Goal: Task Accomplishment & Management: Manage account settings

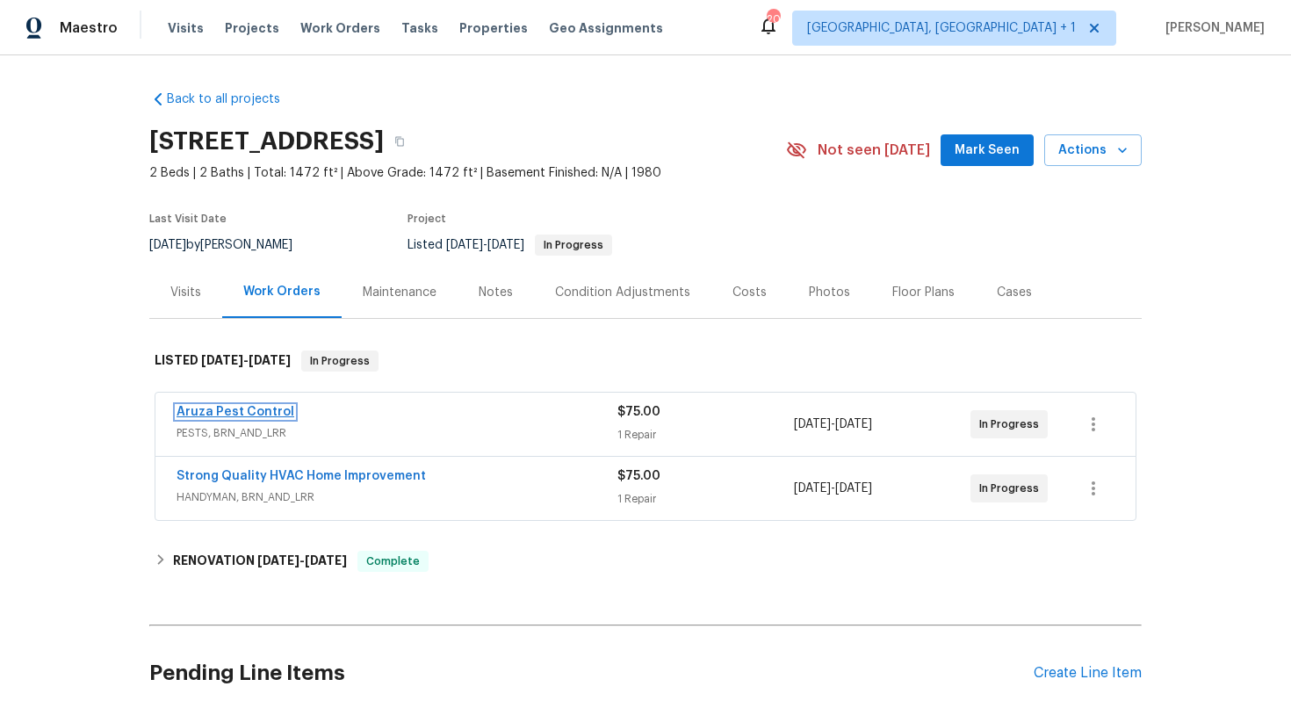
click at [227, 414] on link "Aruza Pest Control" at bounding box center [236, 412] width 118 height 12
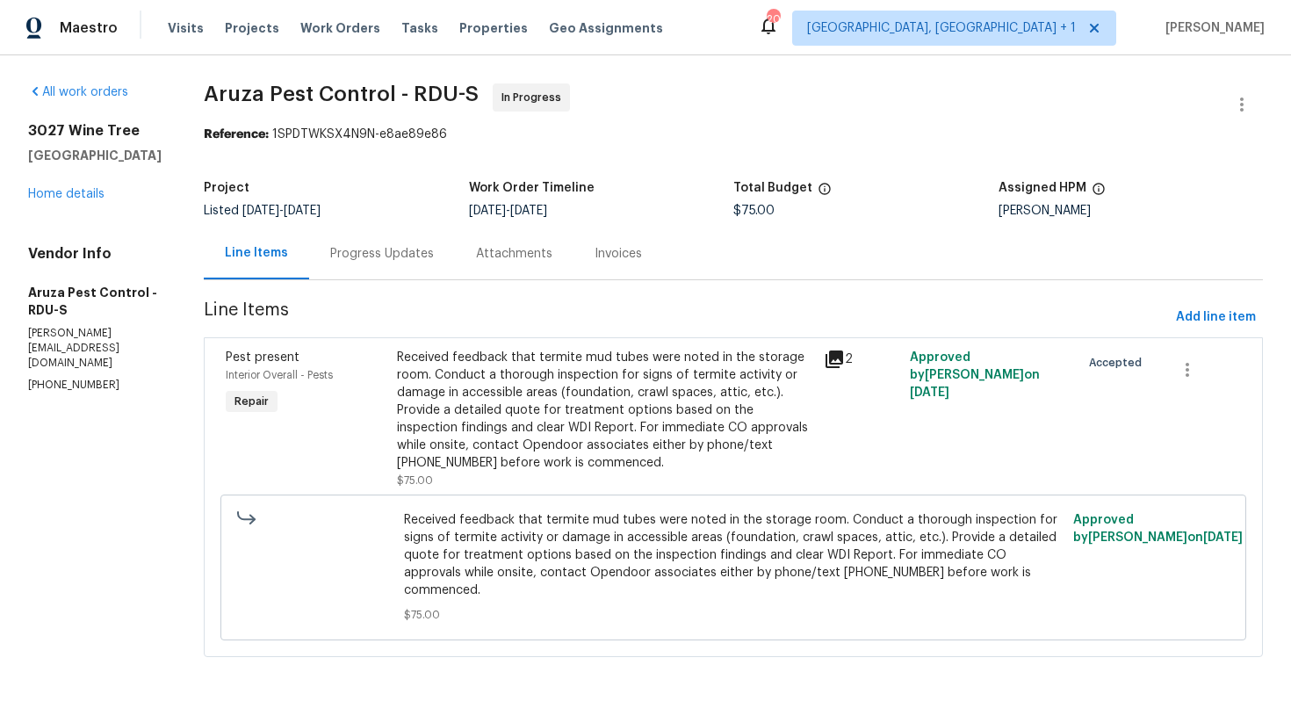
click at [390, 254] on div "Progress Updates" at bounding box center [382, 254] width 104 height 18
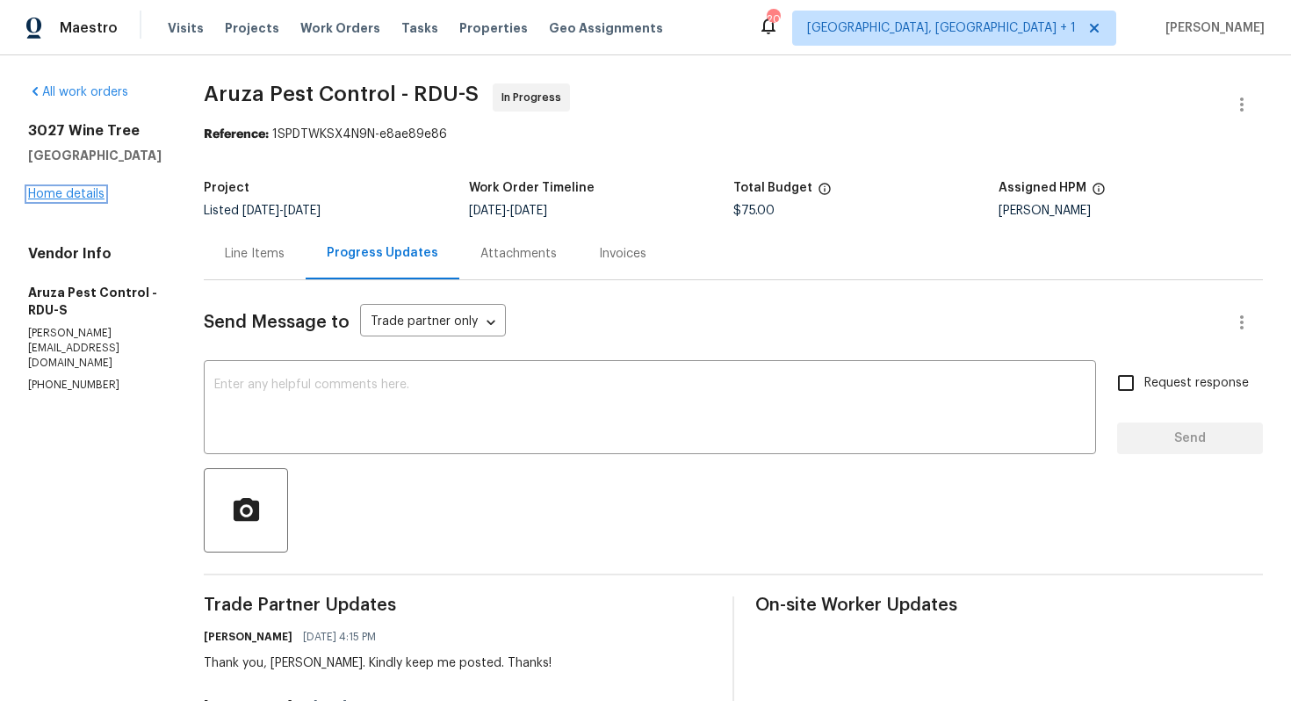
click at [83, 196] on link "Home details" at bounding box center [66, 194] width 76 height 12
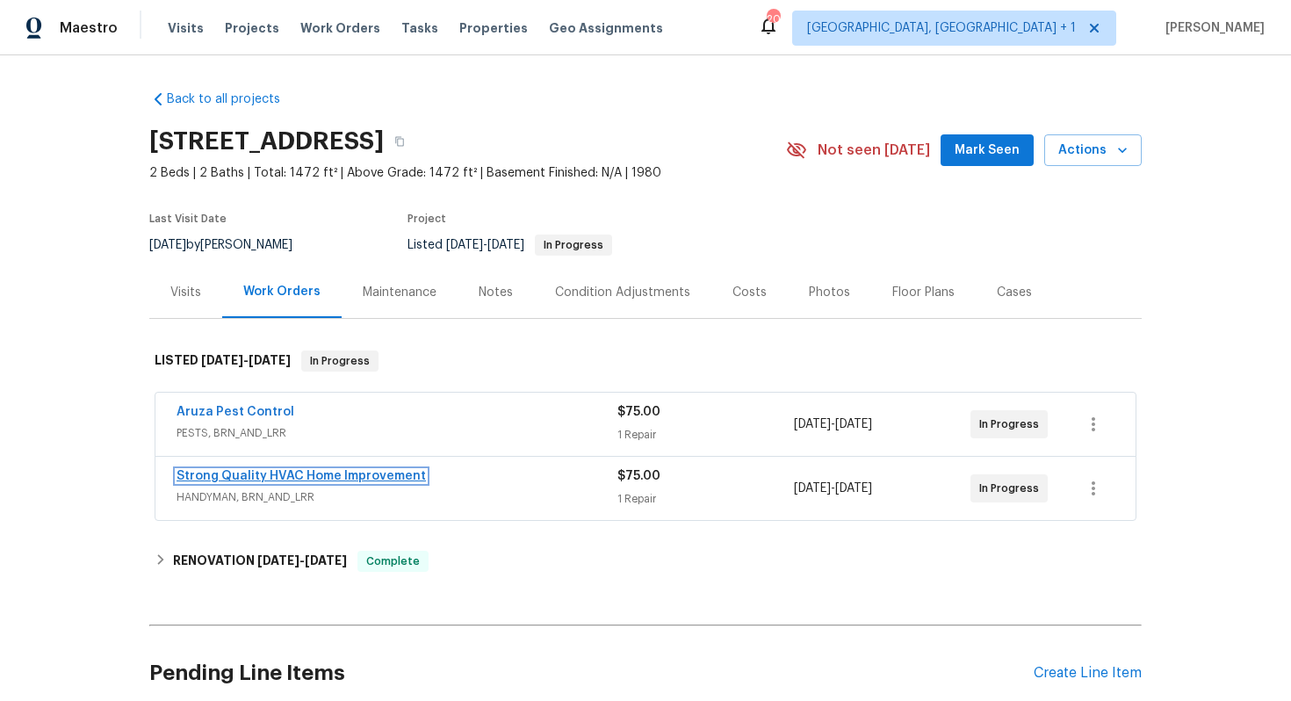
click at [232, 476] on link "Strong Quality HVAC Home Improvement" at bounding box center [301, 476] width 249 height 12
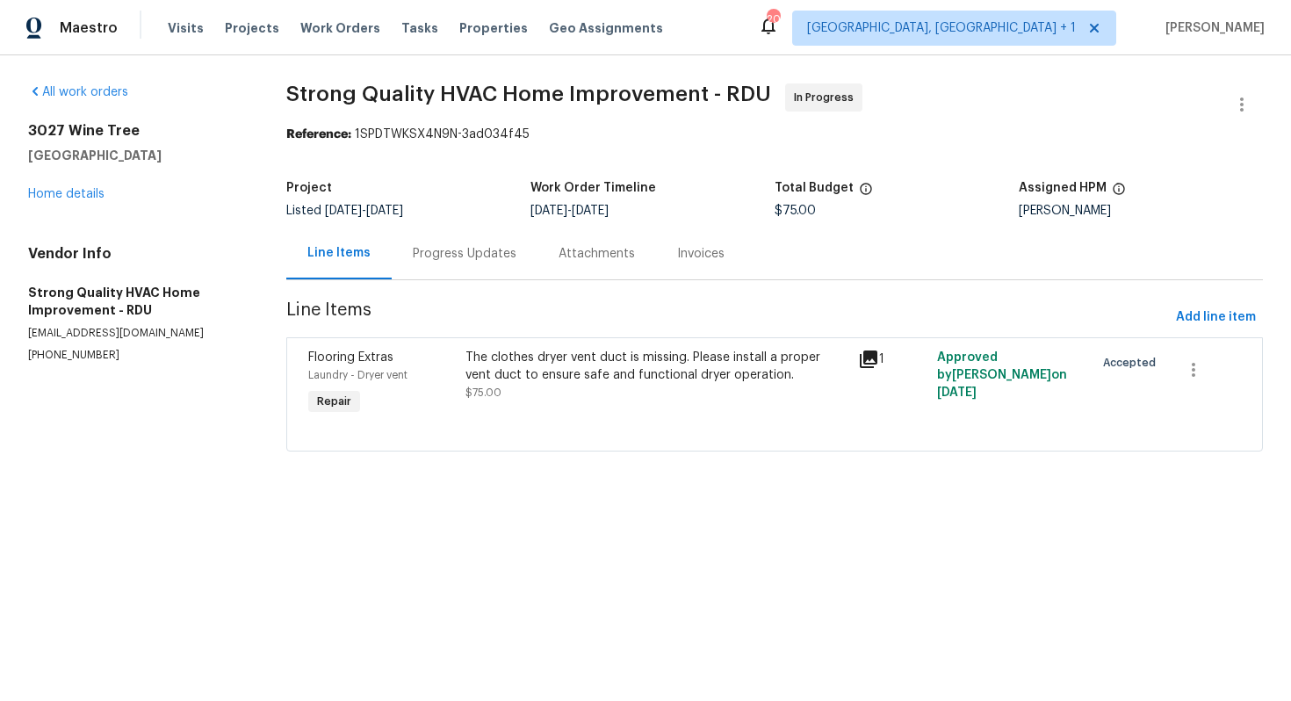
click at [450, 263] on div "Progress Updates" at bounding box center [465, 253] width 146 height 52
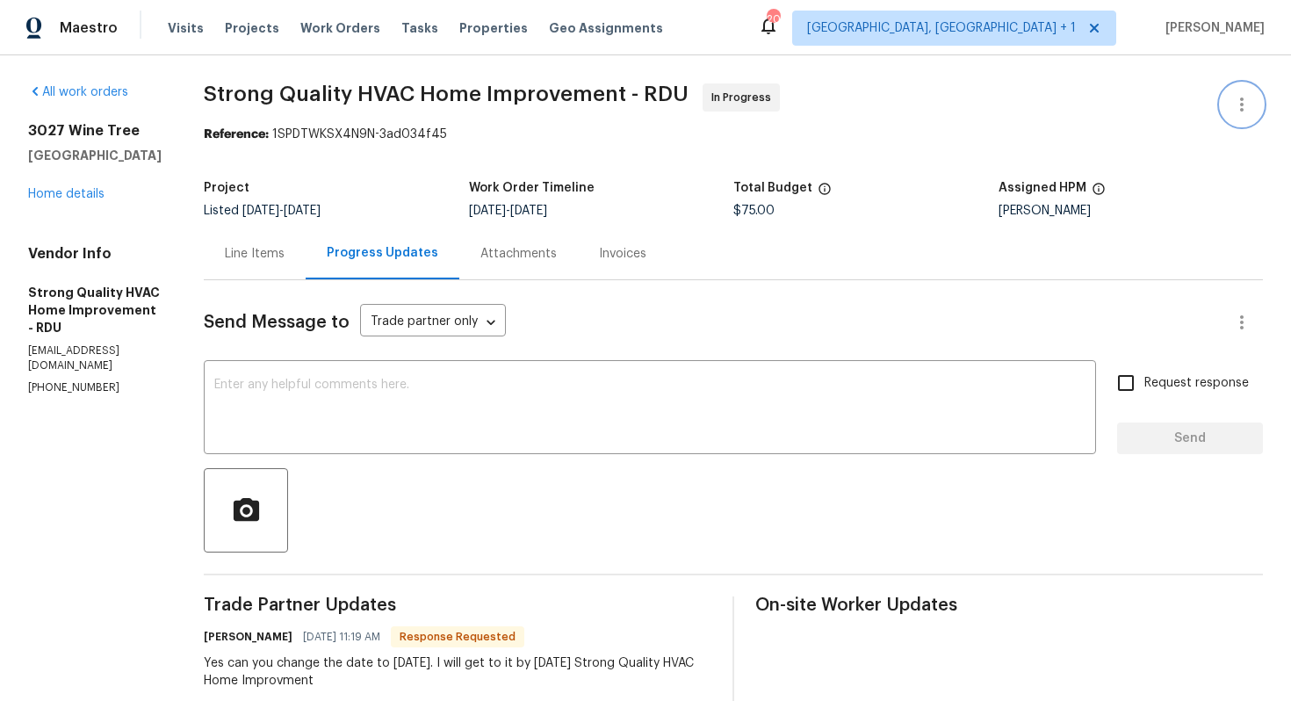
click at [1242, 105] on icon "button" at bounding box center [1242, 104] width 4 height 14
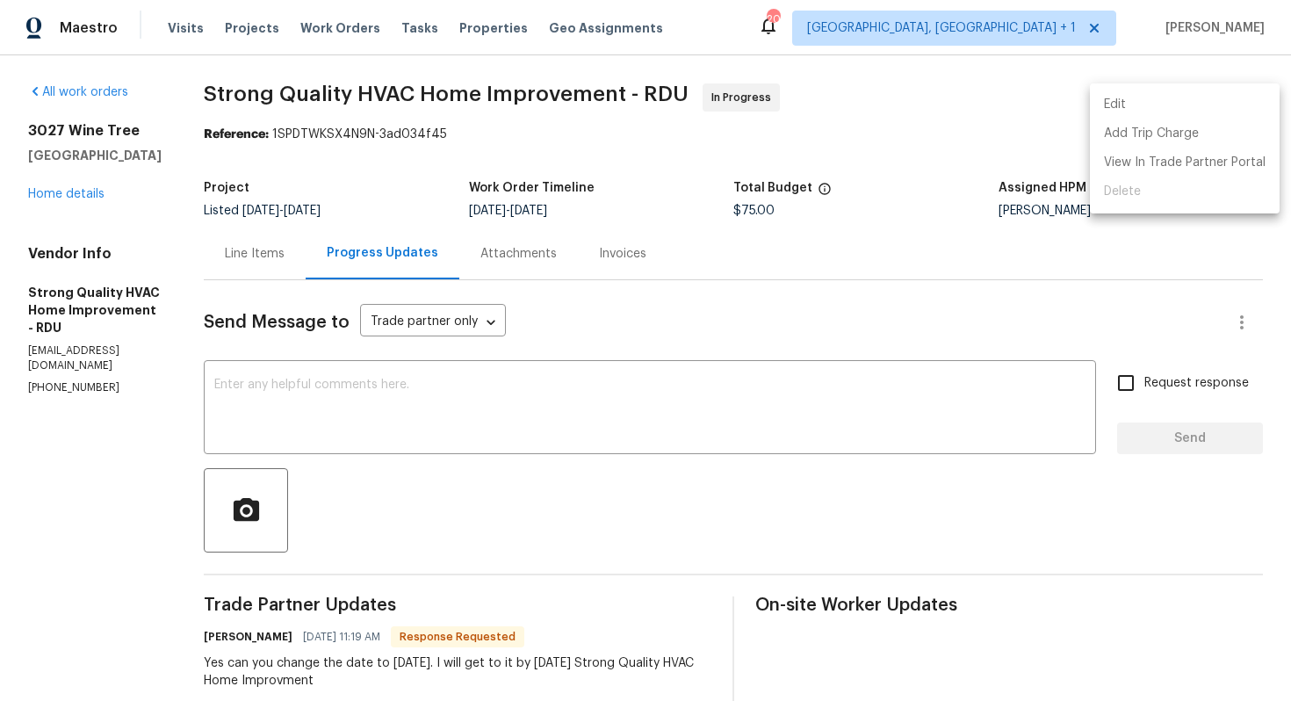
click at [1122, 113] on li "Edit" at bounding box center [1185, 104] width 190 height 29
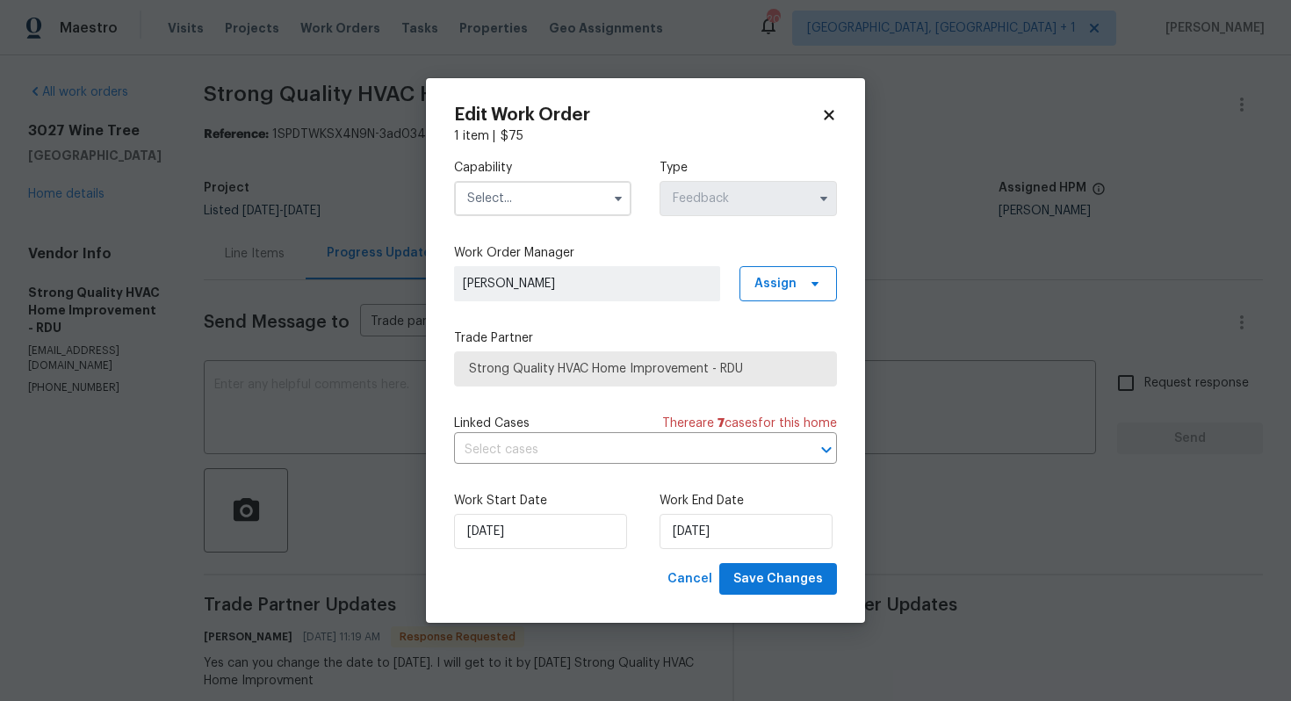
click at [511, 209] on input "text" at bounding box center [542, 198] width 177 height 35
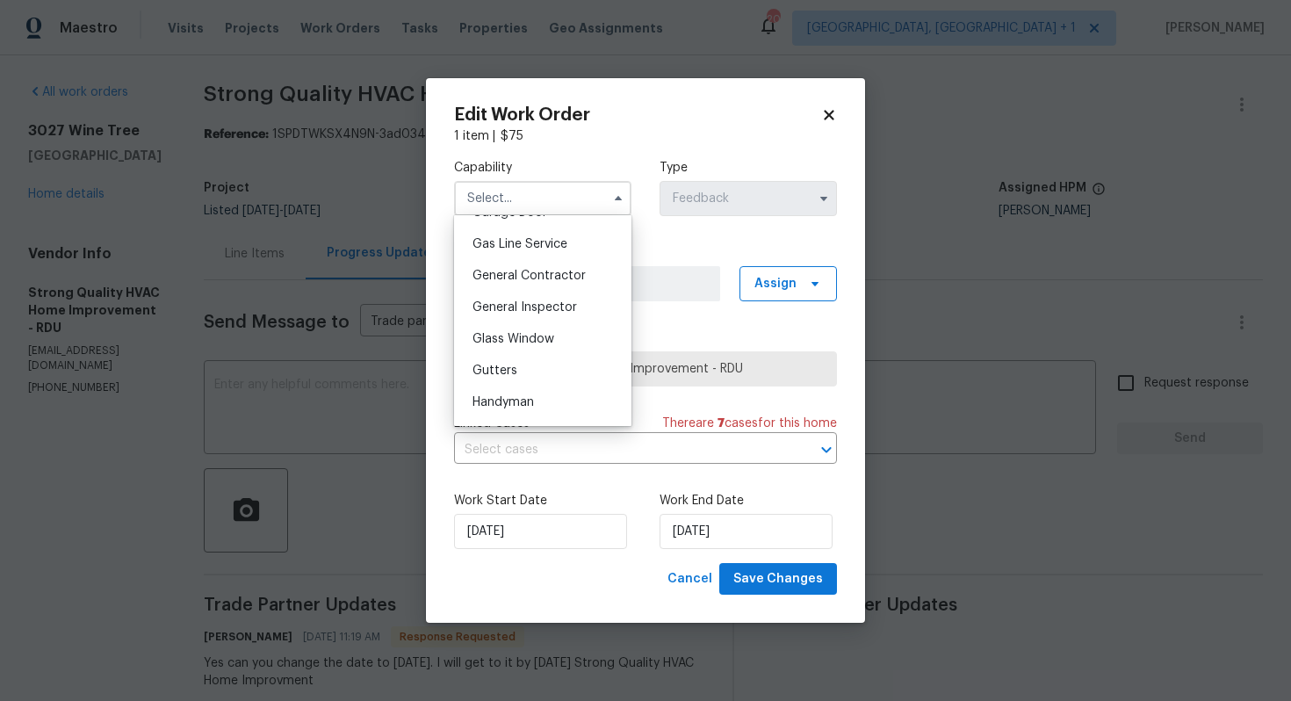
scroll to position [803, 0]
click at [512, 390] on div "Handyman" at bounding box center [542, 399] width 169 height 32
type input "Handyman"
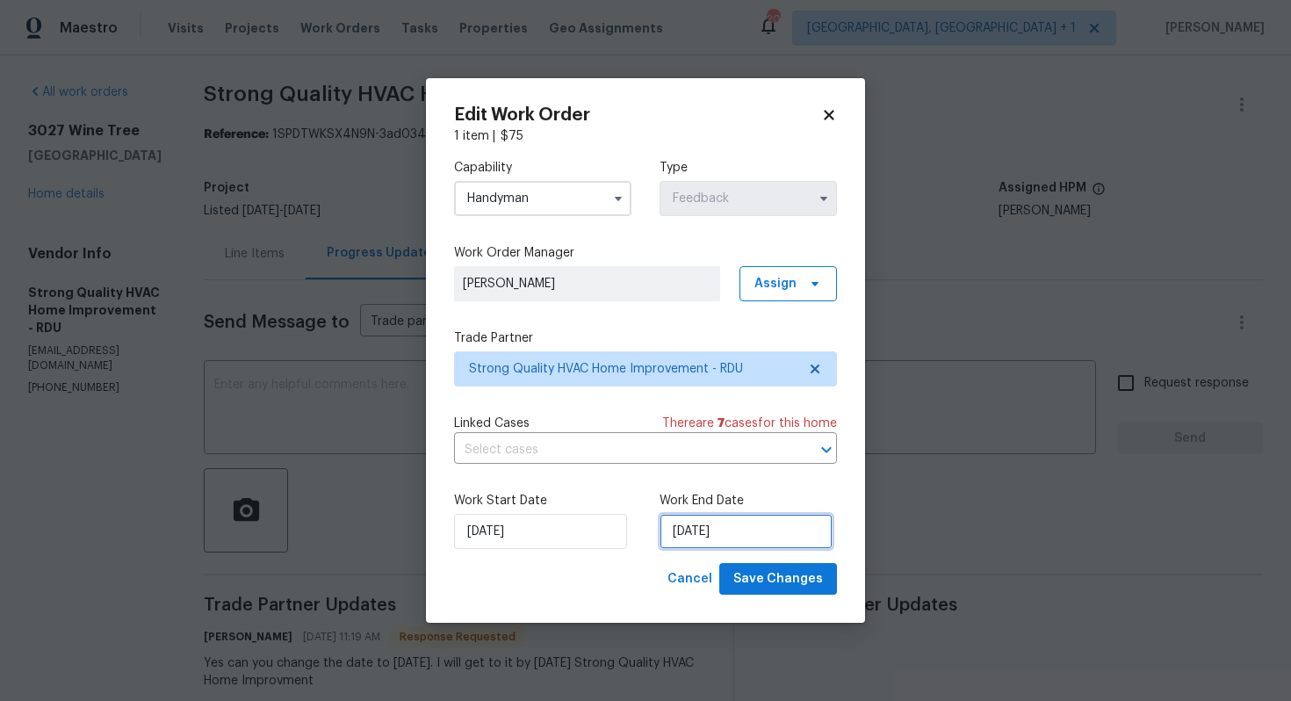
click at [729, 533] on input "25/09/2025" at bounding box center [745, 531] width 173 height 35
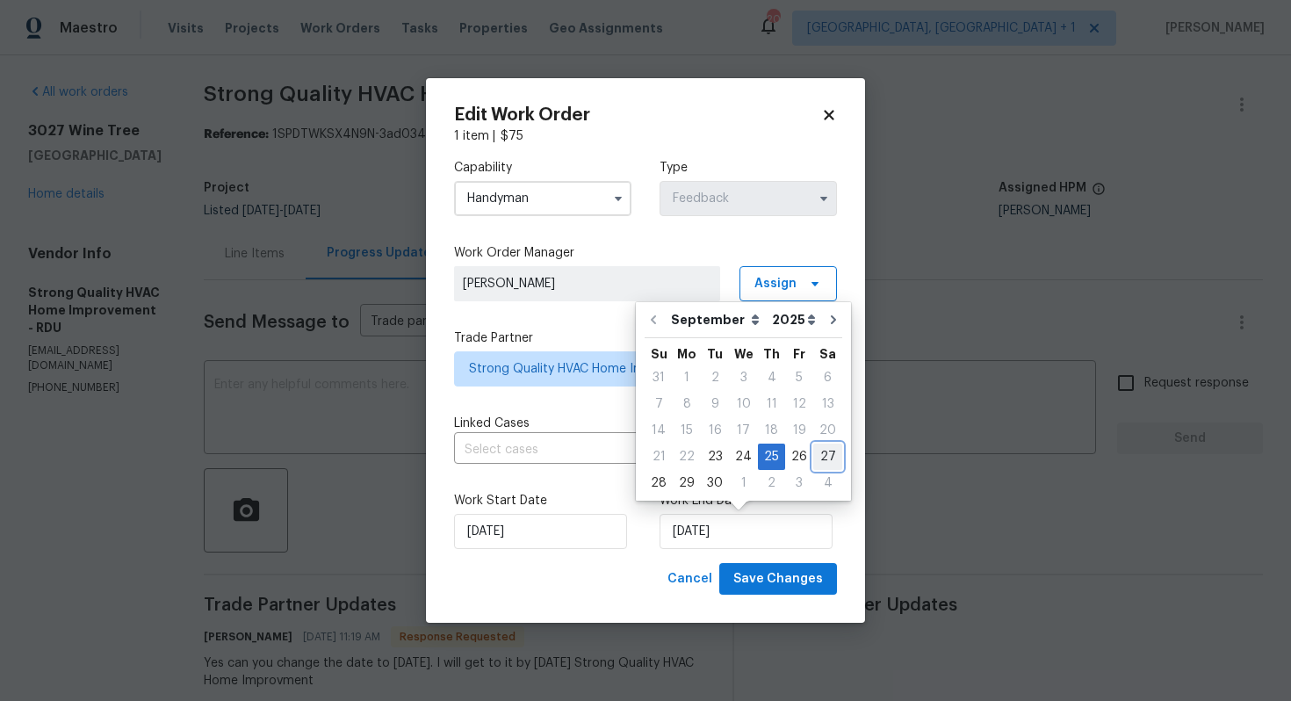
click at [824, 453] on div "27" at bounding box center [827, 456] width 29 height 25
type input "27/09/2025"
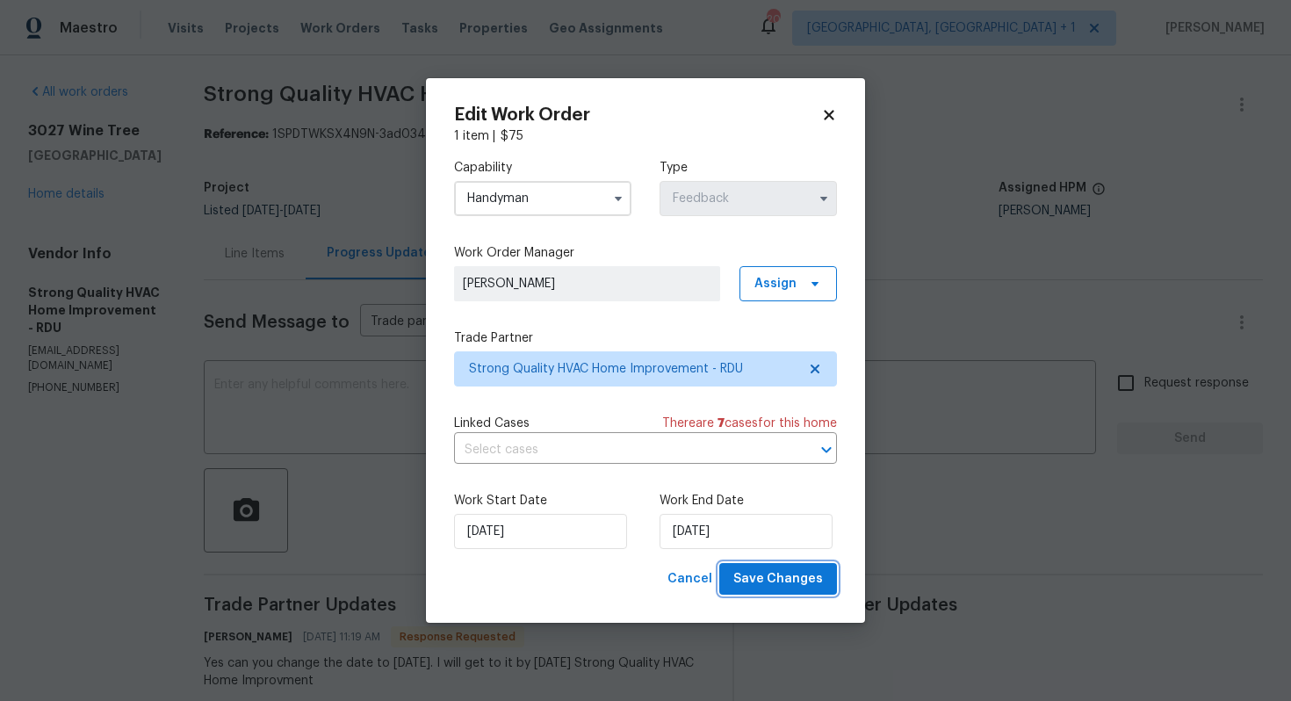
click at [765, 577] on span "Save Changes" at bounding box center [778, 579] width 90 height 22
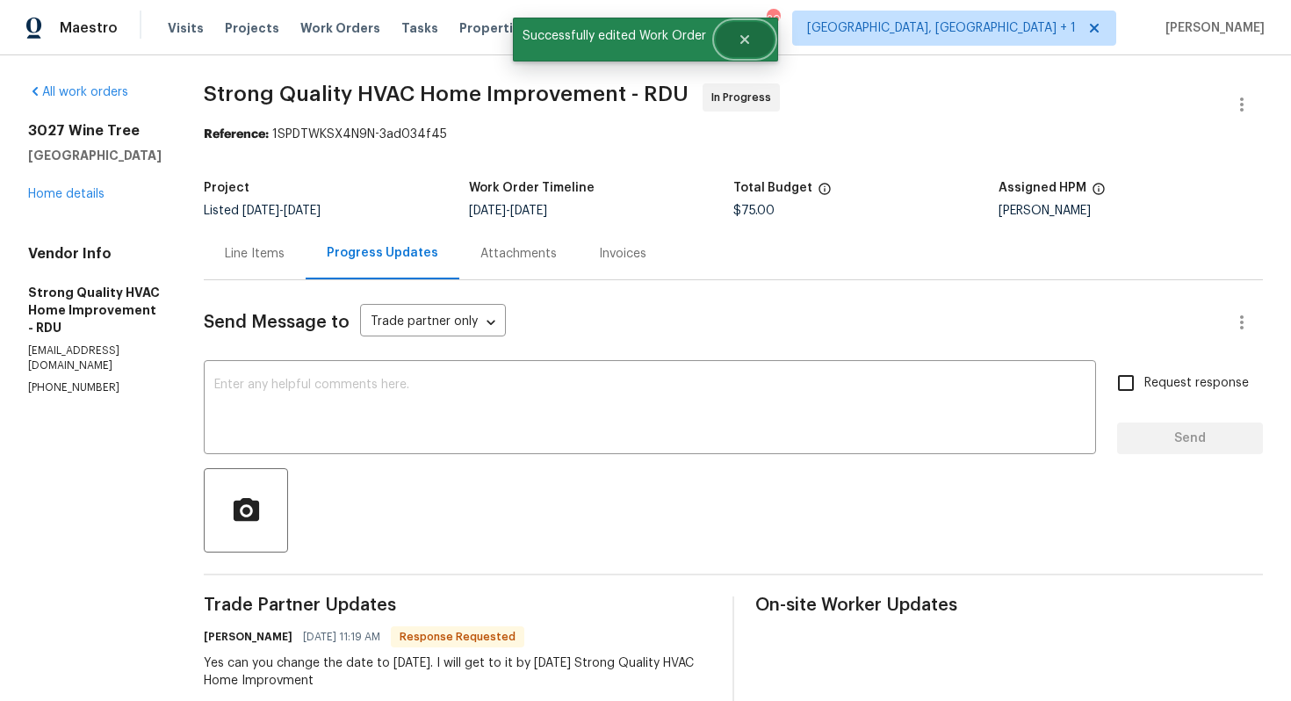
click at [740, 43] on icon "Close" at bounding box center [744, 39] width 9 height 9
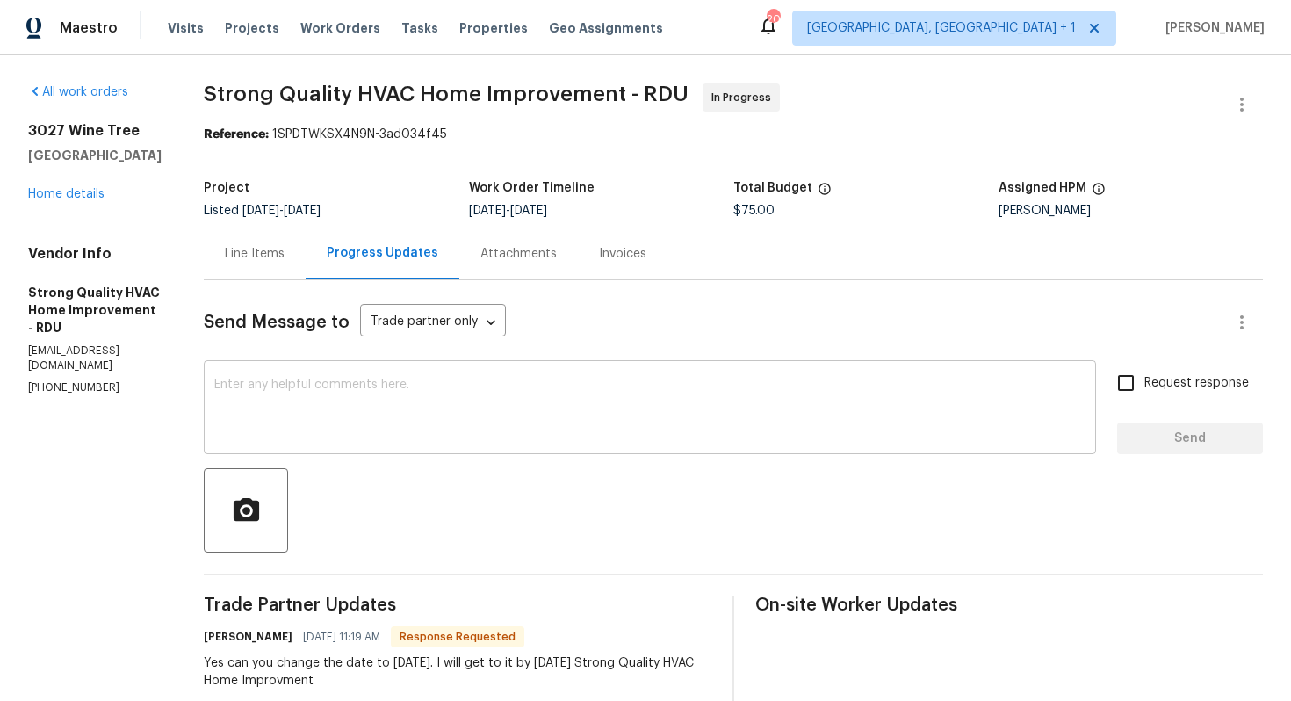
scroll to position [75, 0]
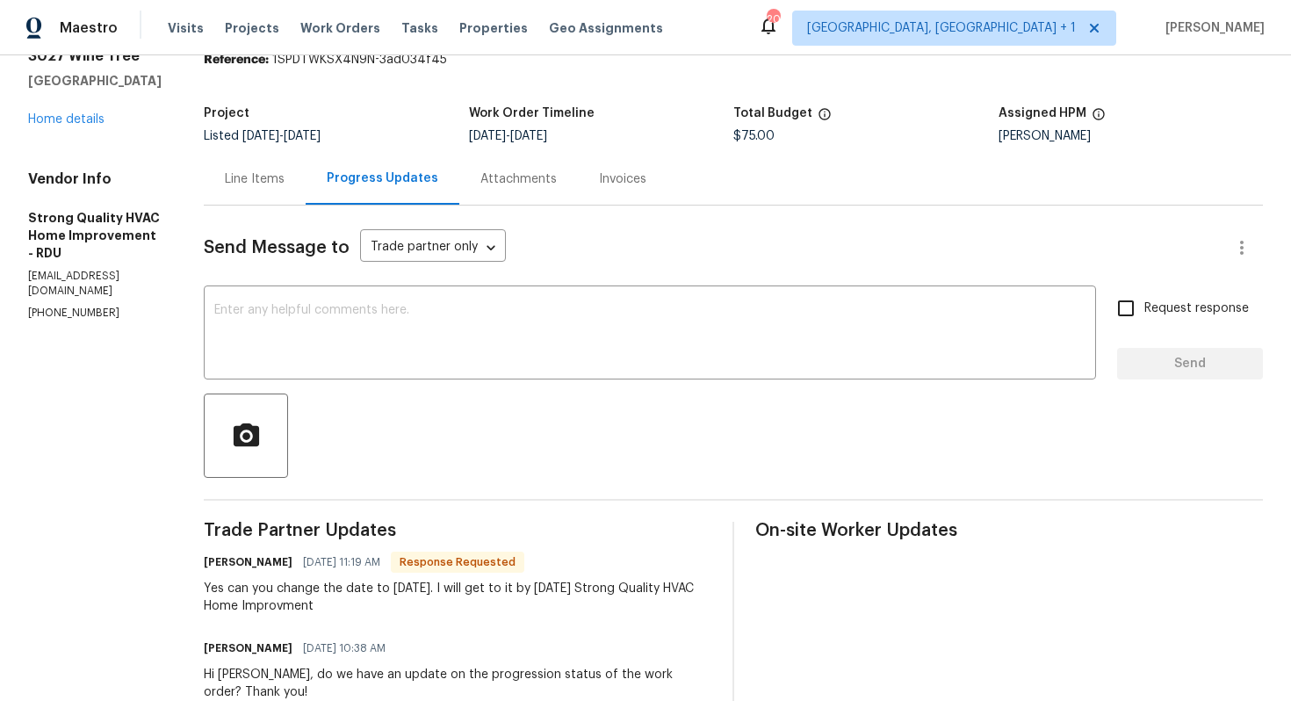
click at [233, 566] on h6 "[PERSON_NAME]" at bounding box center [248, 562] width 89 height 18
copy h6 "Marcus"
click at [443, 352] on textarea at bounding box center [649, 334] width 871 height 61
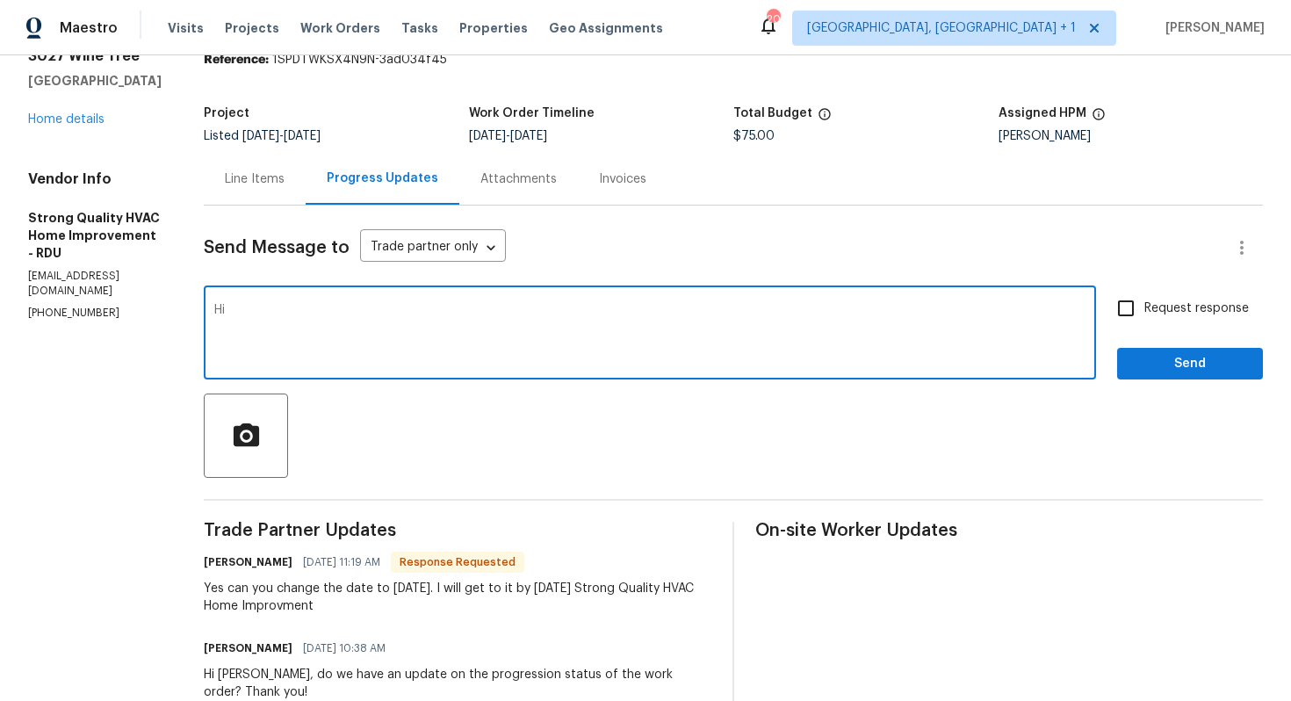
paste textarea "Marcus"
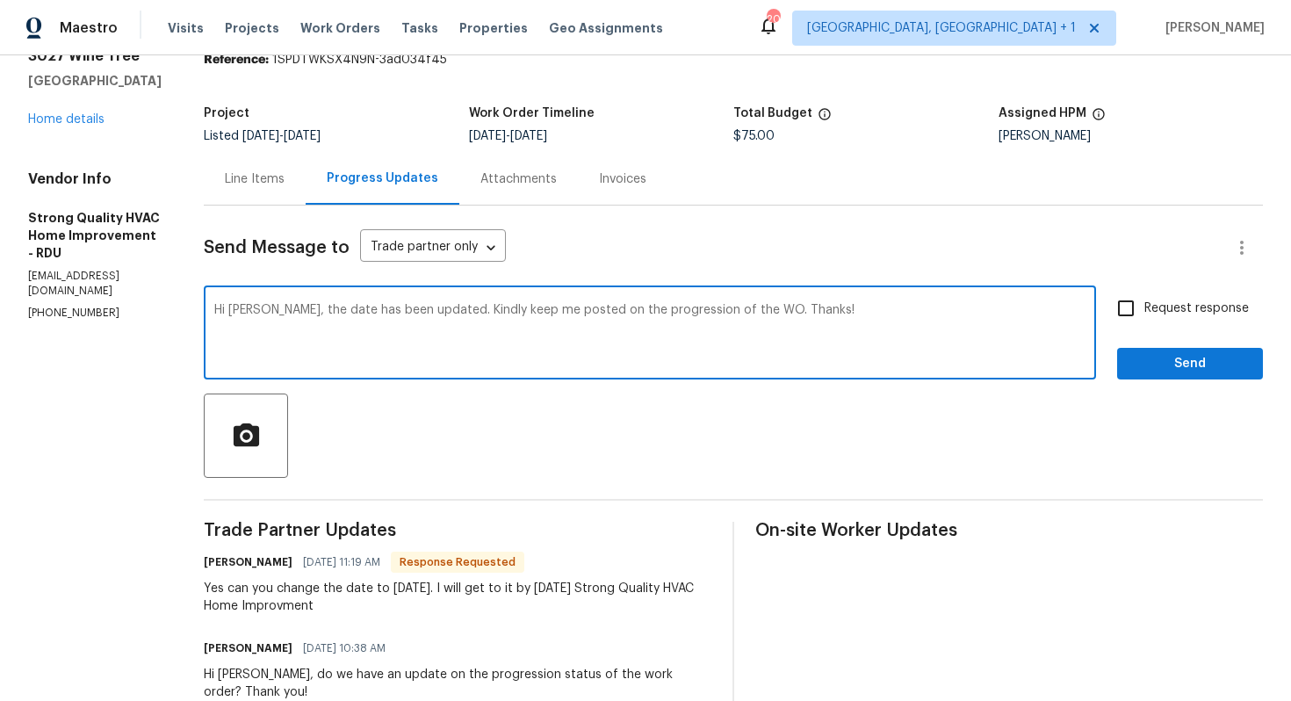
type textarea "Hi Marcus, the date has been updated. Kindly keep me posted on the progression …"
click at [1169, 301] on span "Request response" at bounding box center [1196, 308] width 105 height 18
click at [1144, 301] on input "Request response" at bounding box center [1125, 308] width 37 height 37
checkbox input "true"
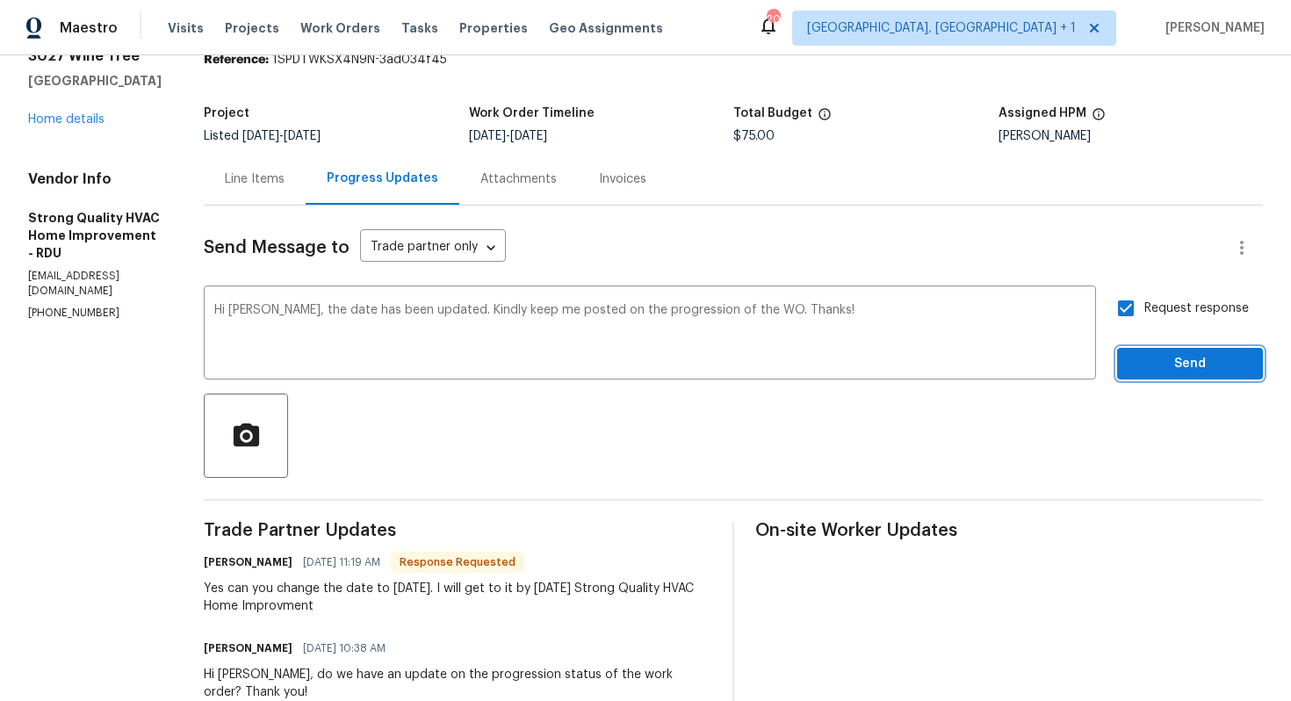
click at [1164, 364] on span "Send" at bounding box center [1190, 364] width 118 height 22
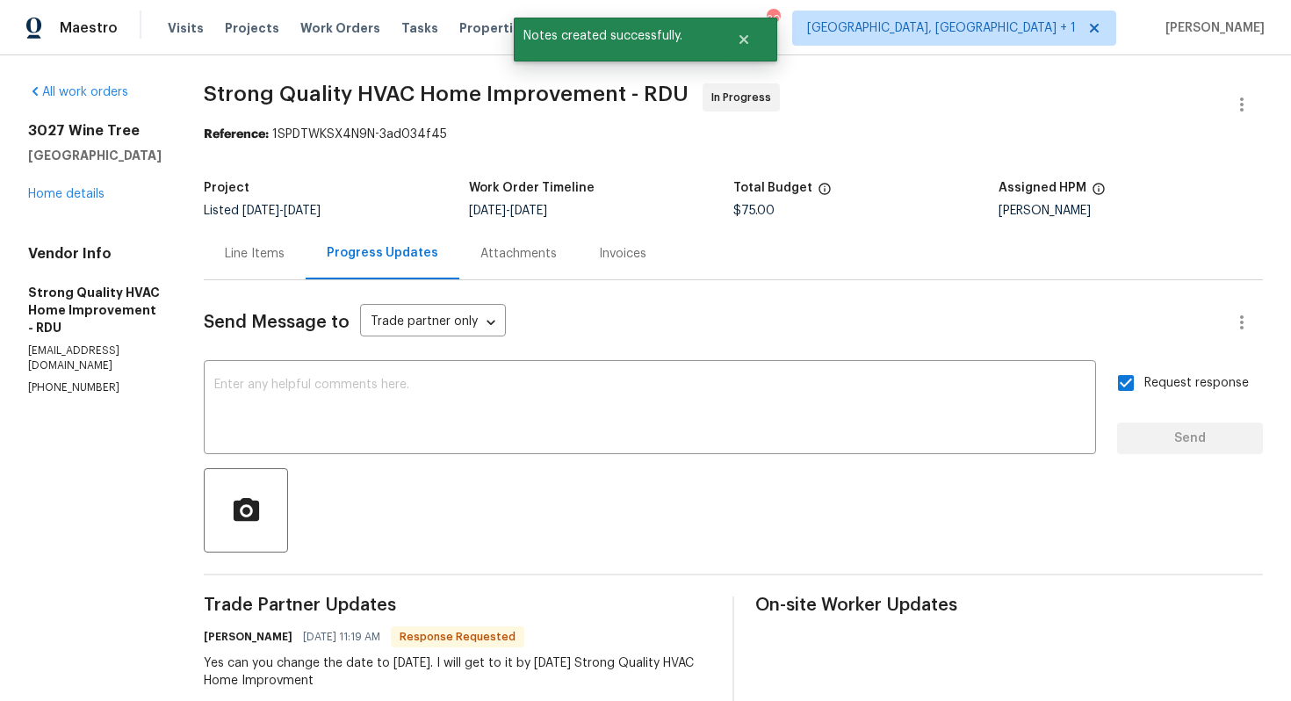
scroll to position [324, 0]
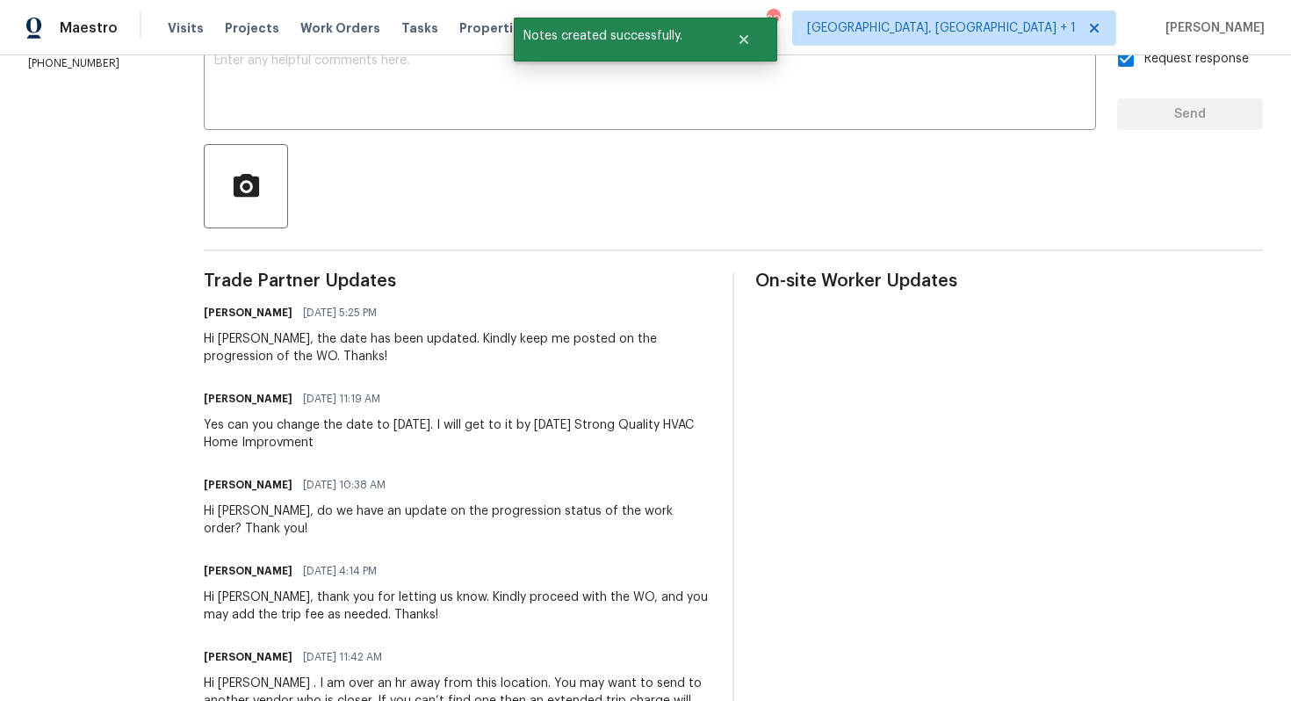
click at [296, 434] on div "Yes can you change the date to this Saturday. I will get to it by Friday Strong…" at bounding box center [458, 433] width 508 height 35
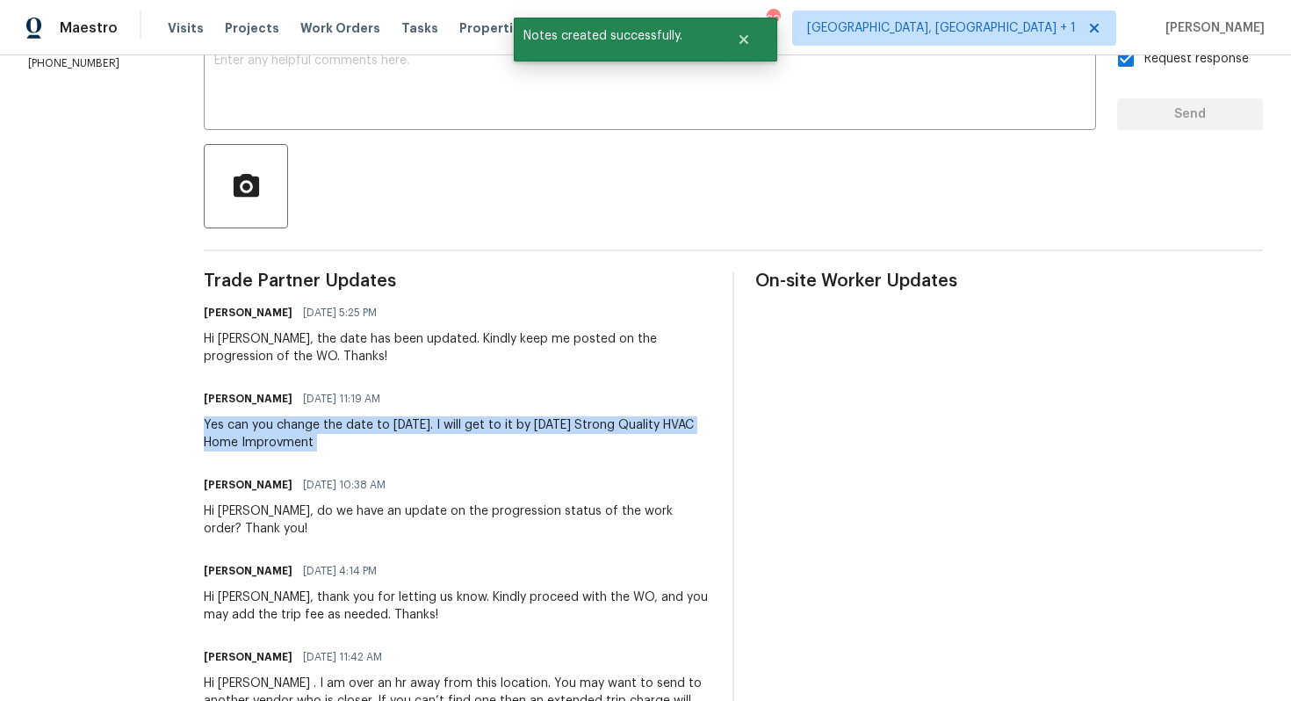
copy div "Yes can you change the date to this Saturday. I will get to it by Friday Strong…"
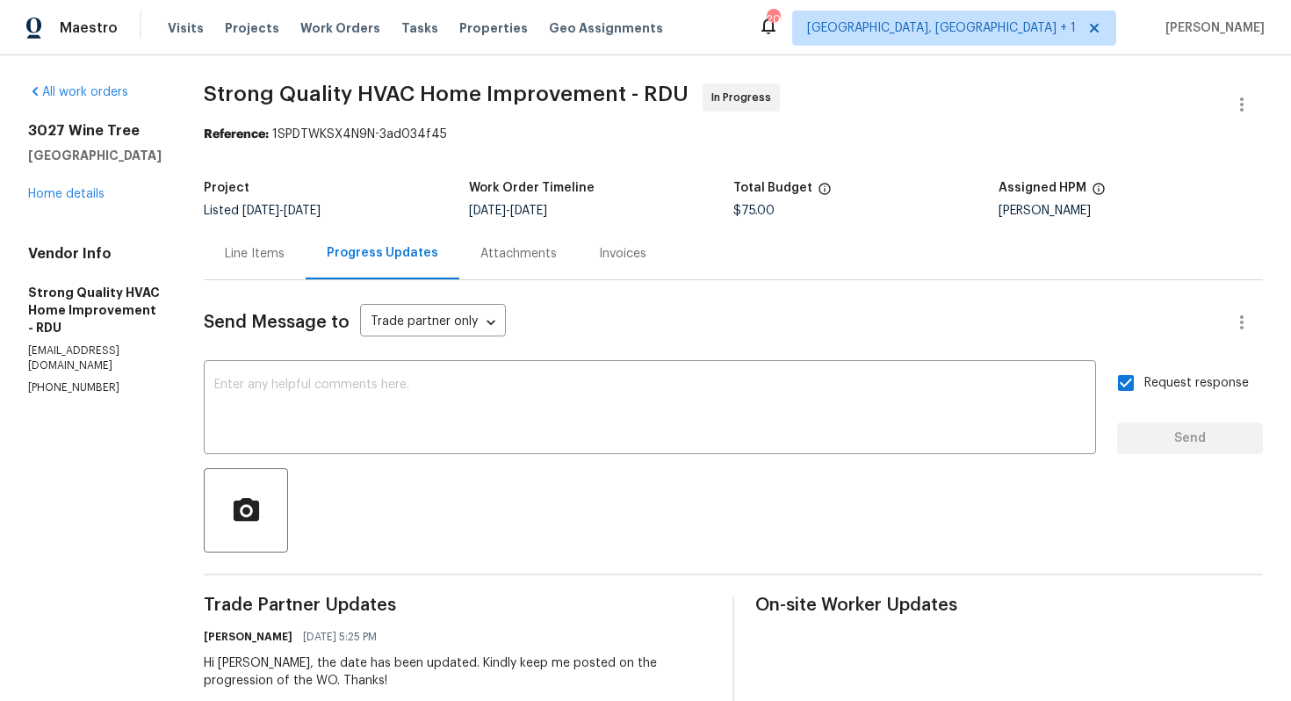
click at [340, 174] on div "Project Listed 9/23/2025 - 9/27/2025 Work Order Timeline 9/23/2025 - 9/27/2025 …" at bounding box center [733, 199] width 1059 height 56
click at [66, 195] on link "Home details" at bounding box center [66, 194] width 76 height 12
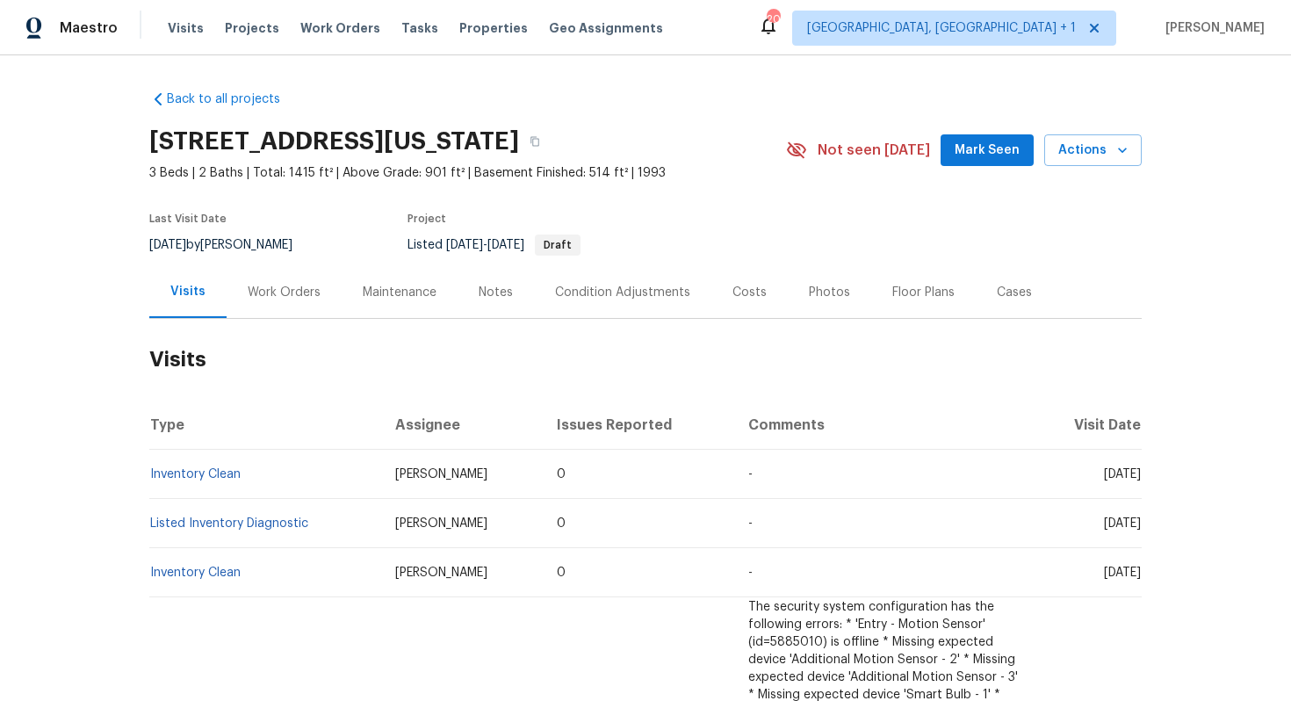
click at [274, 291] on div "Work Orders" at bounding box center [284, 293] width 73 height 18
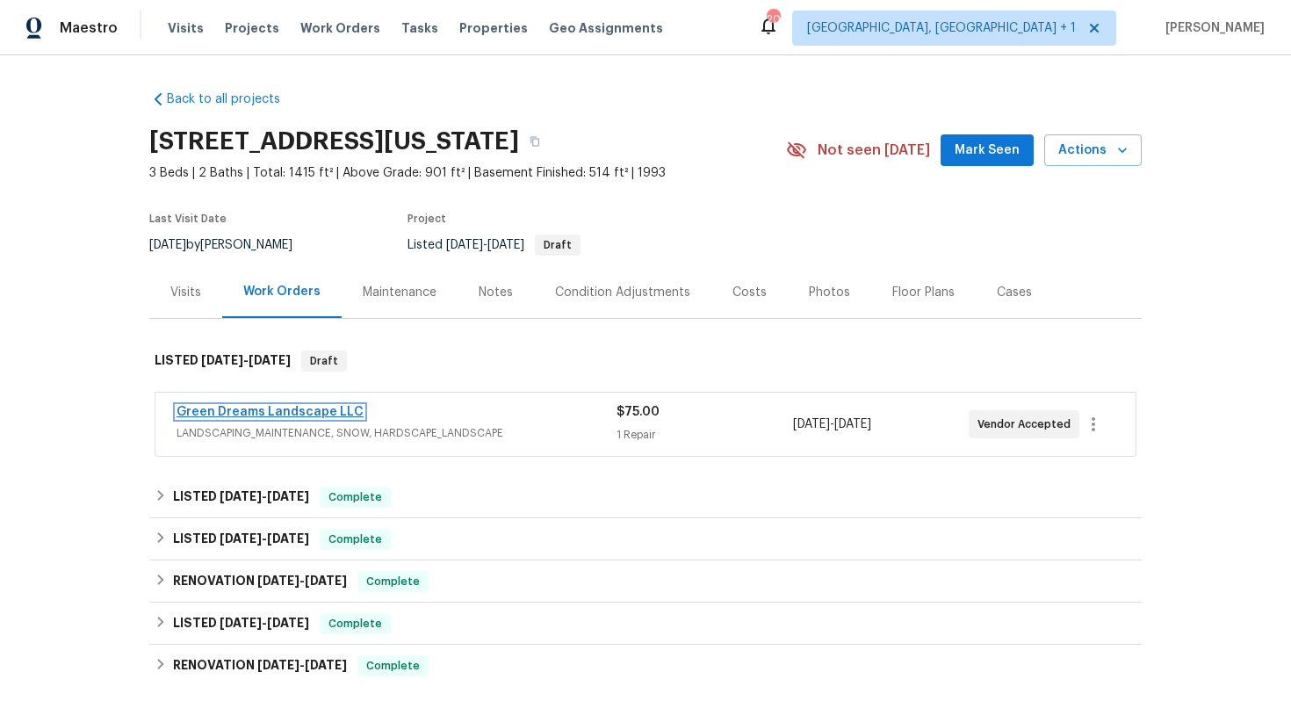
click at [310, 412] on link "Green Dreams Landscape LLC" at bounding box center [270, 412] width 187 height 12
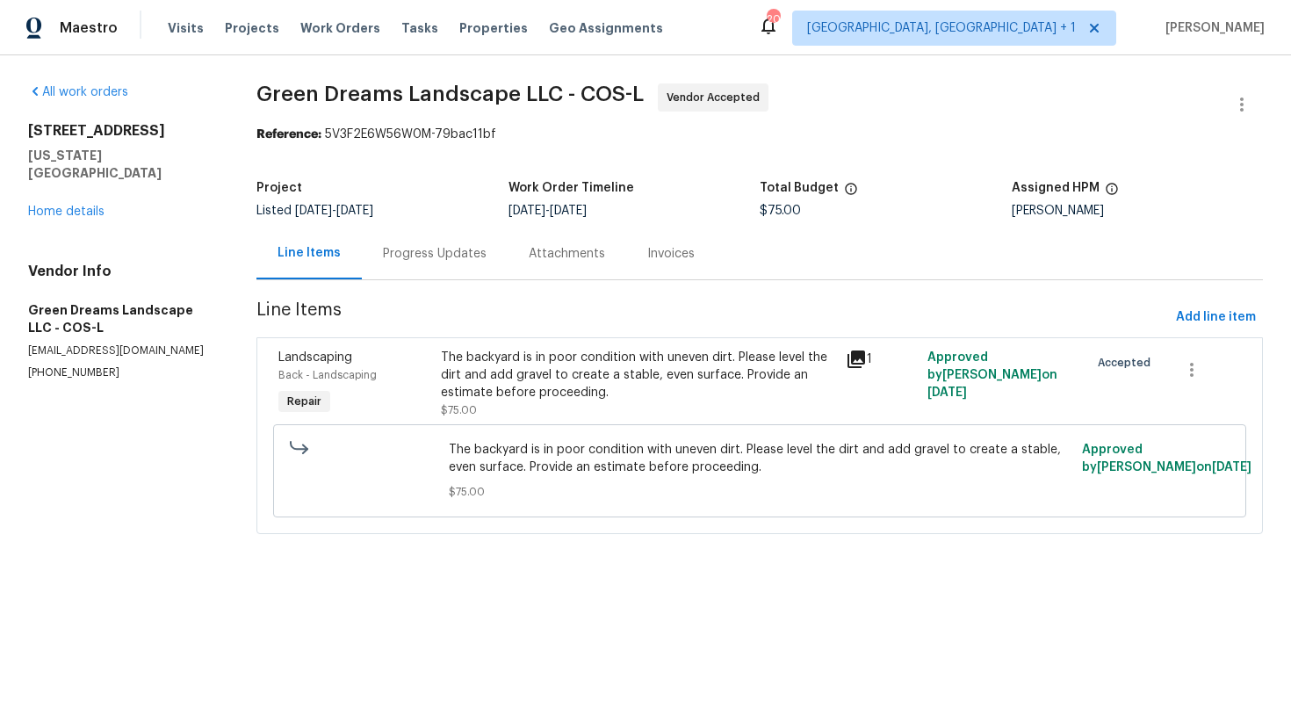
click at [447, 247] on div "Progress Updates" at bounding box center [435, 254] width 104 height 18
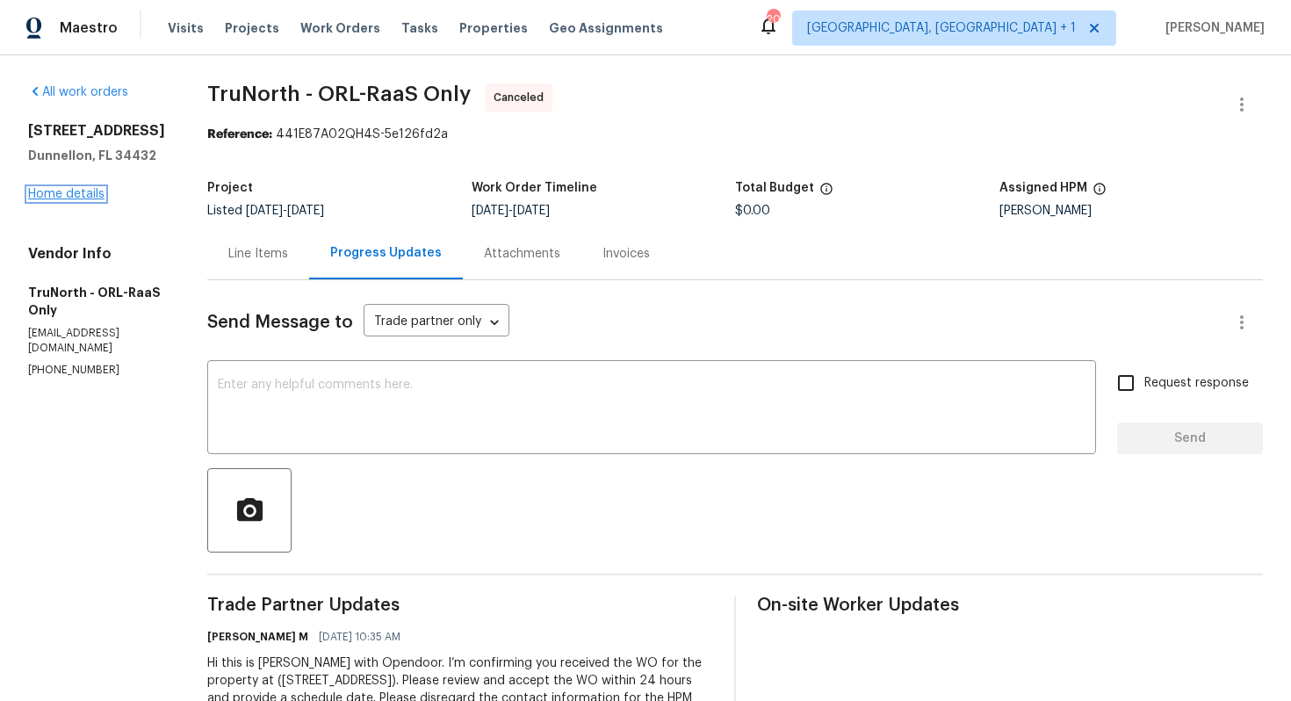
click at [68, 197] on link "Home details" at bounding box center [66, 194] width 76 height 12
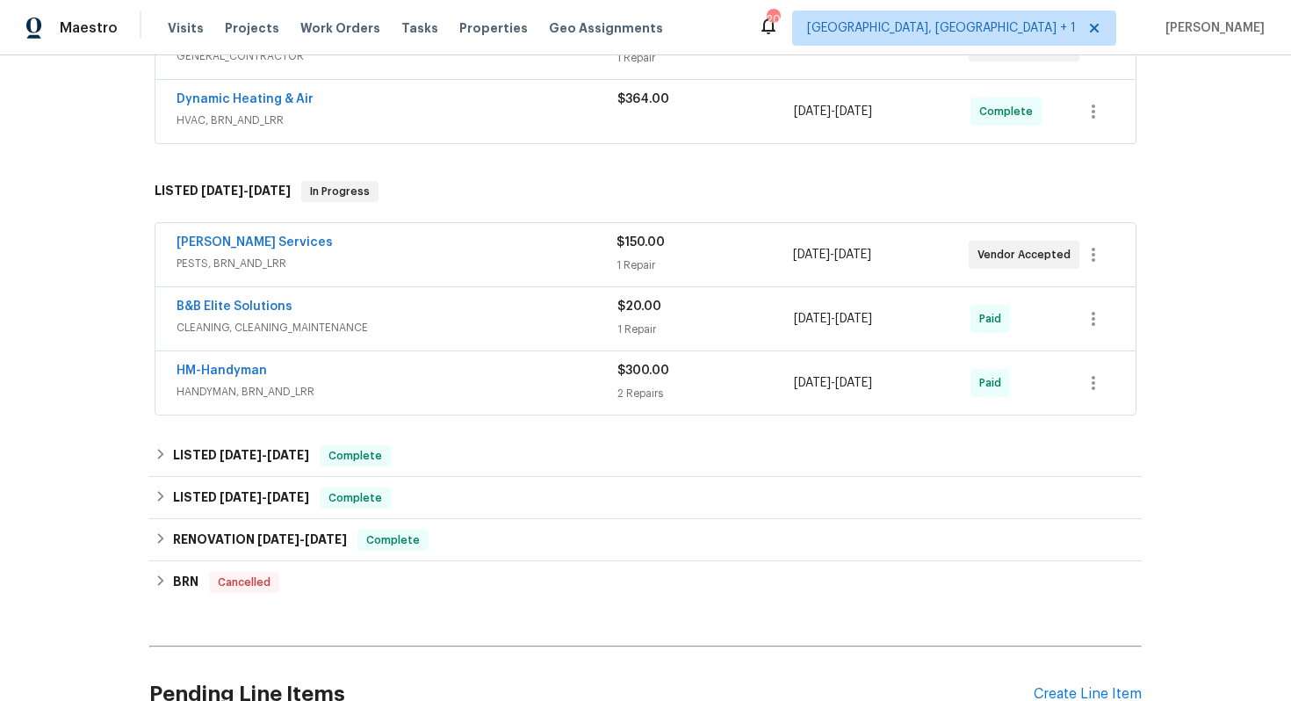
scroll to position [383, 0]
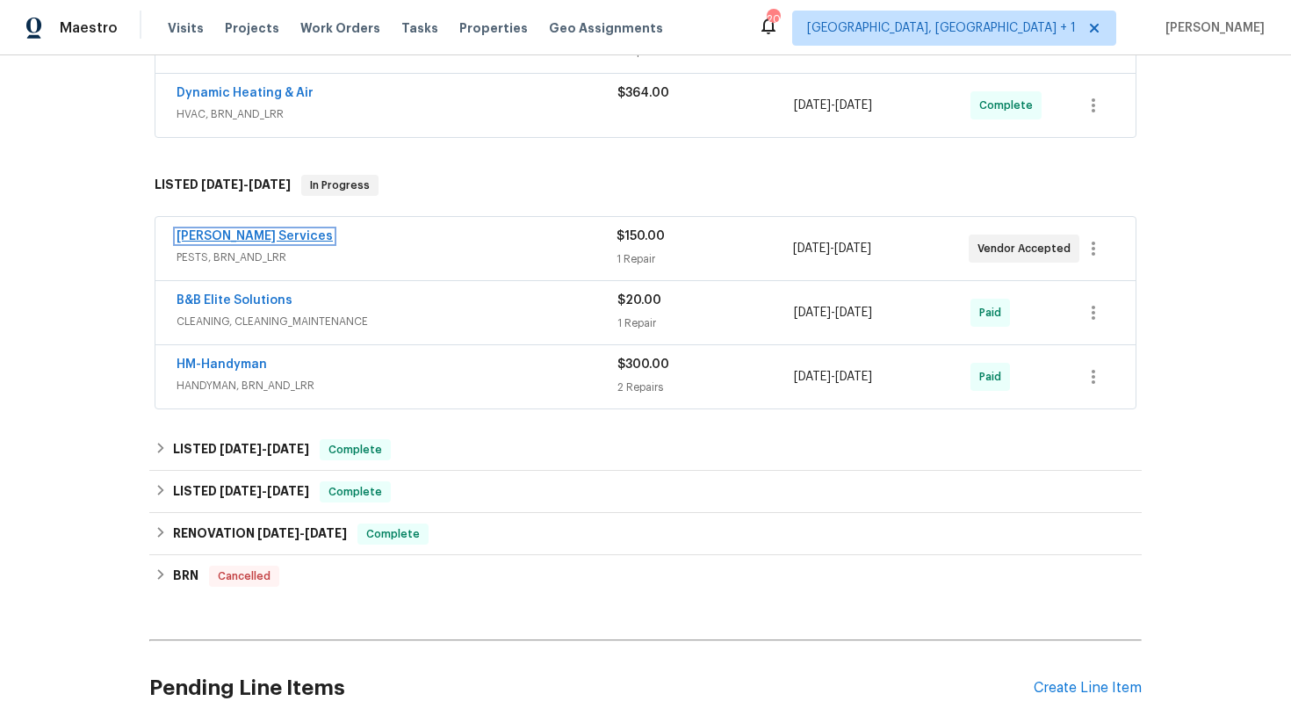
click at [222, 235] on link "Massey Services" at bounding box center [255, 236] width 156 height 12
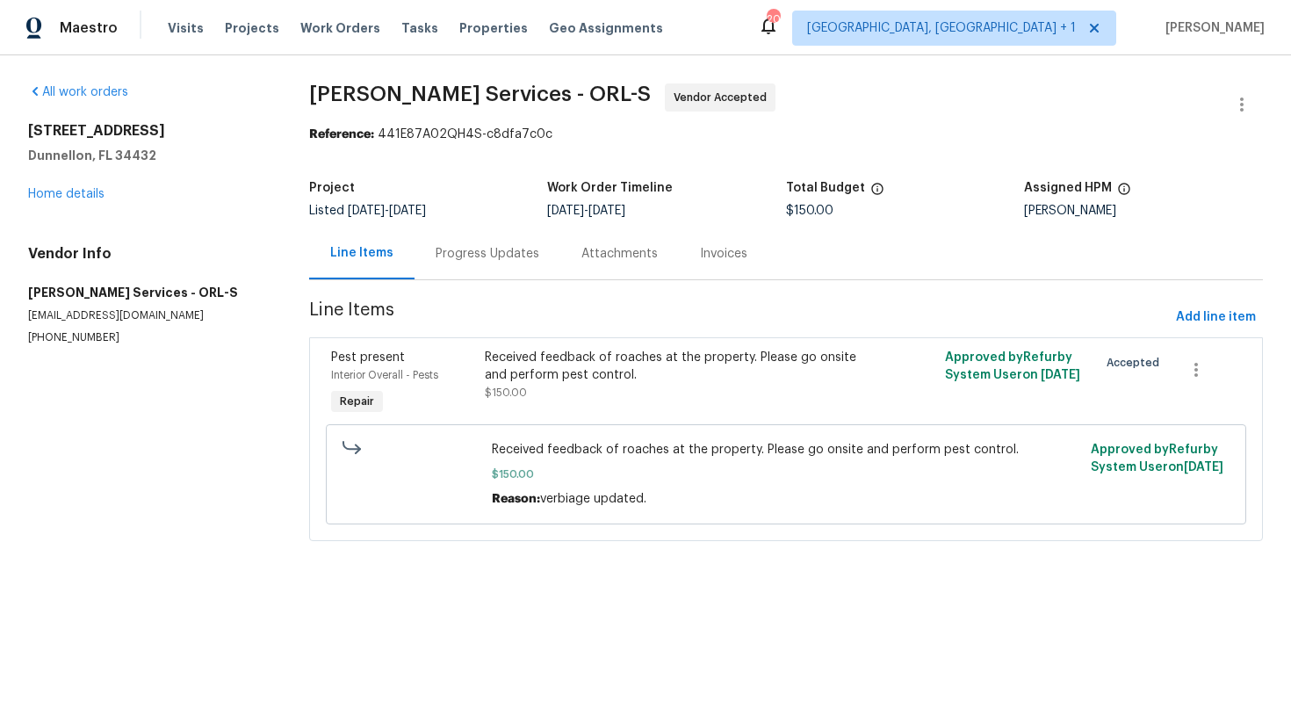
click at [480, 247] on div "Progress Updates" at bounding box center [488, 254] width 104 height 18
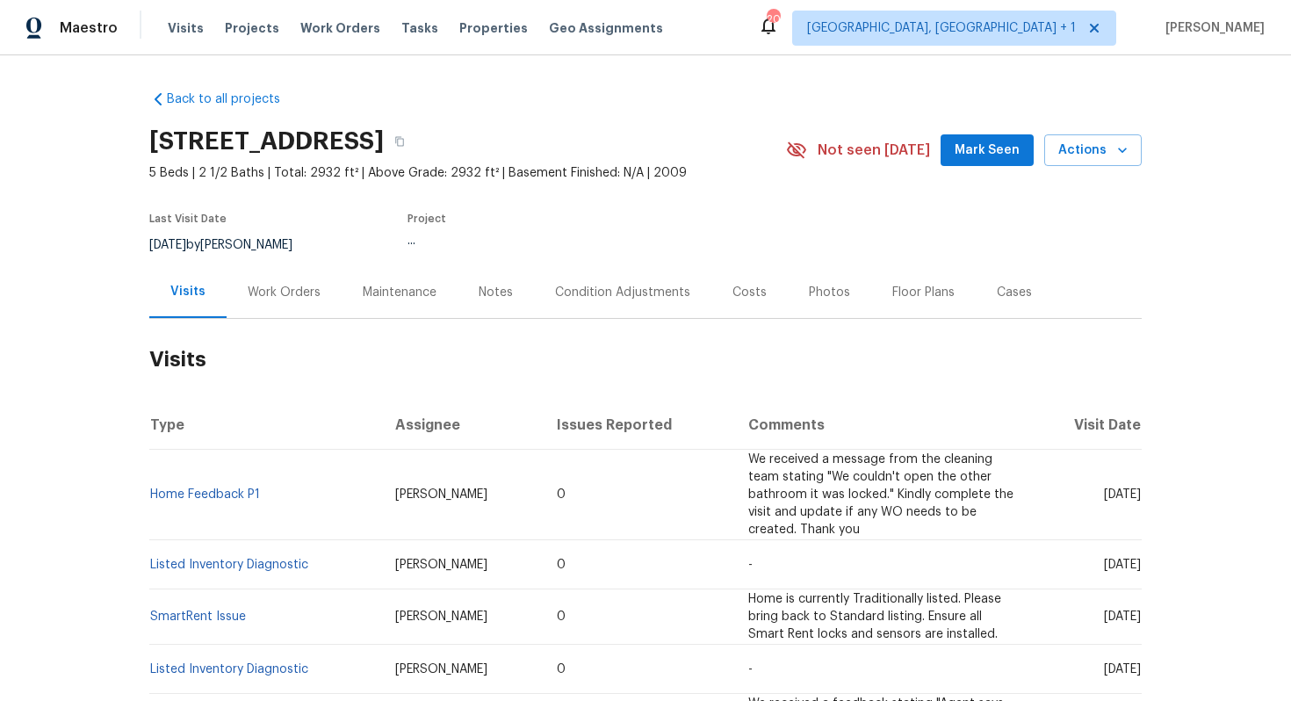
click at [290, 292] on div "Work Orders" at bounding box center [284, 293] width 73 height 18
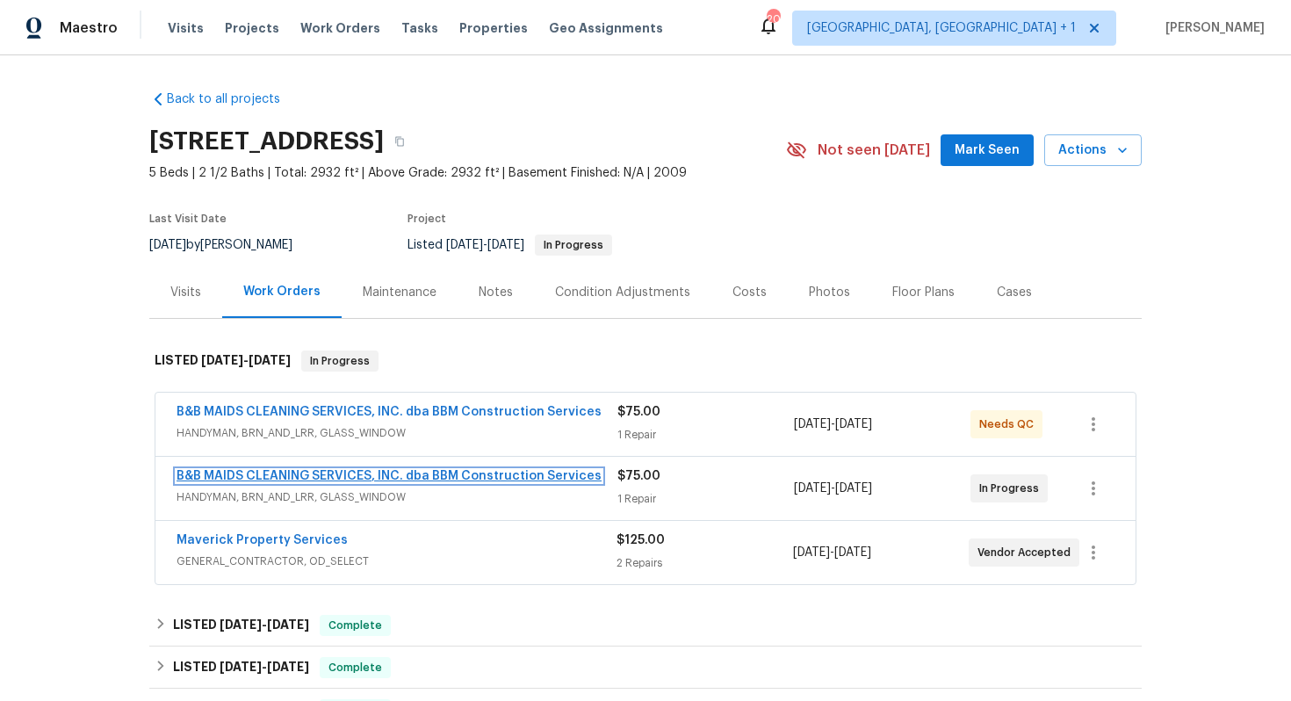
click at [295, 471] on link "B&B MAIDS CLEANING SERVICES, INC. dba BBM Construction Services" at bounding box center [389, 476] width 425 height 12
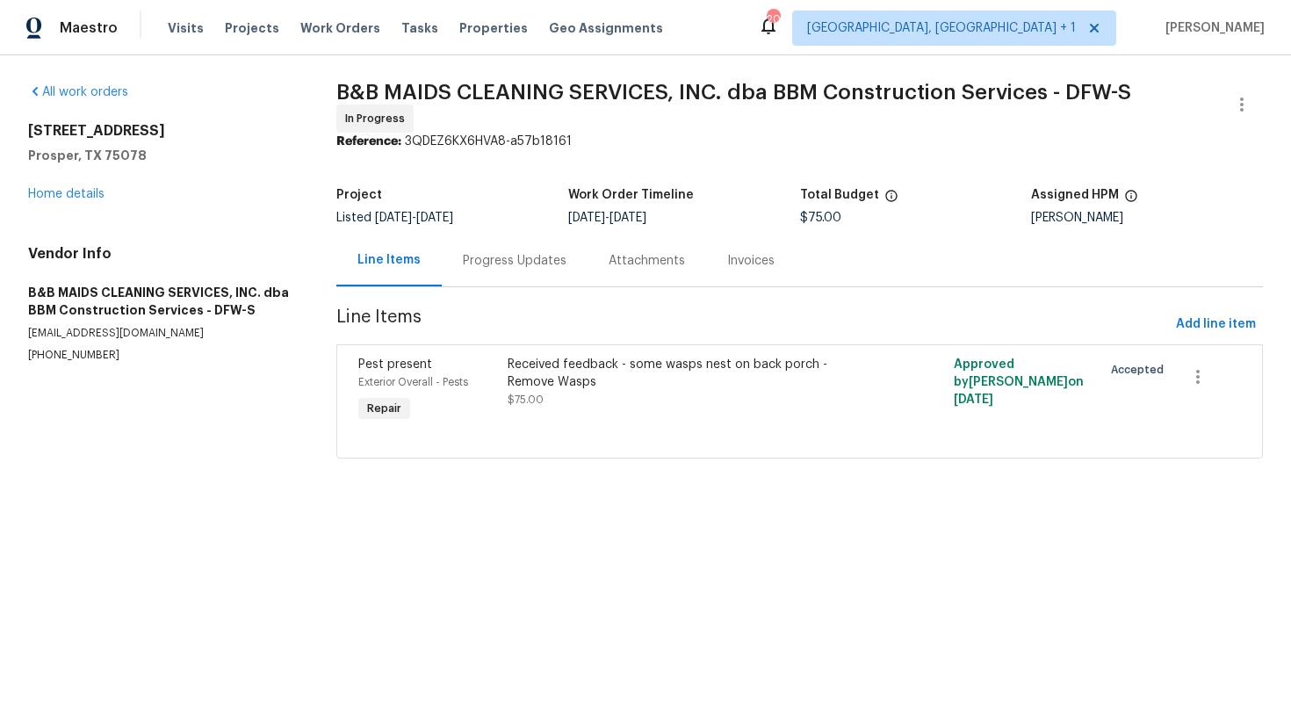
click at [492, 275] on div "Progress Updates" at bounding box center [515, 260] width 146 height 52
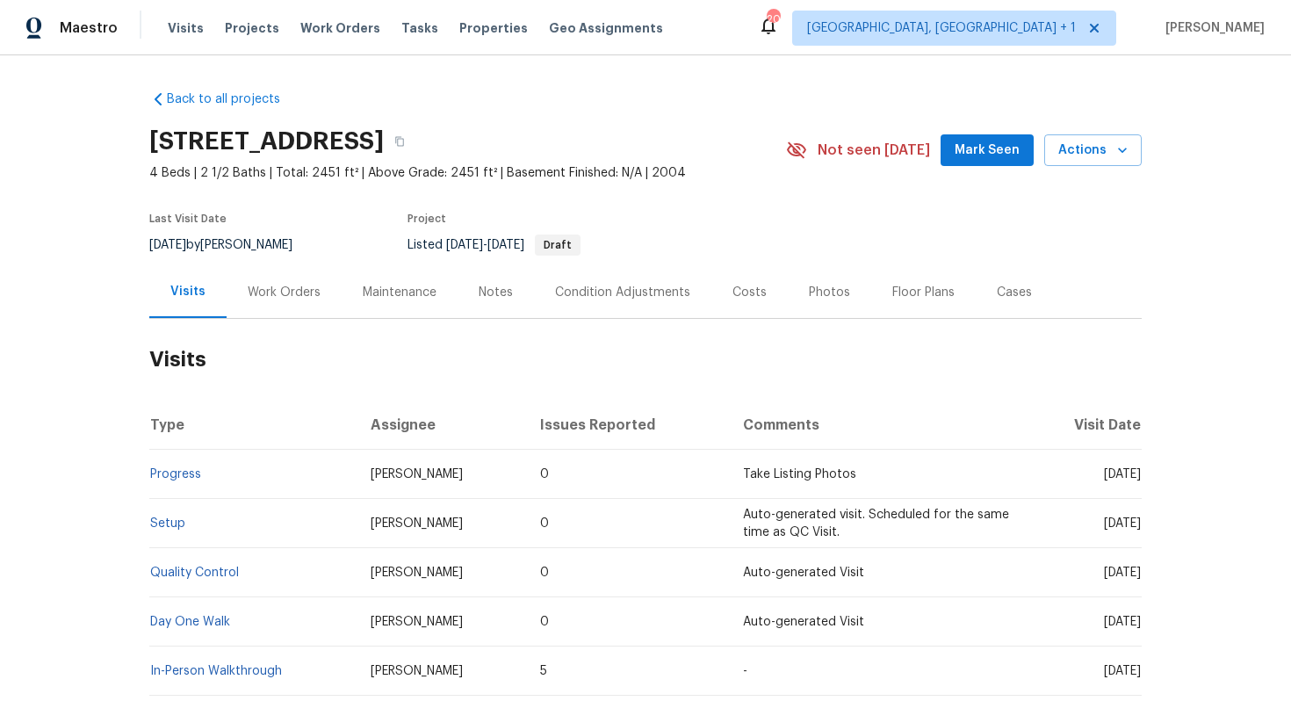
click at [306, 299] on div "Work Orders" at bounding box center [284, 293] width 73 height 18
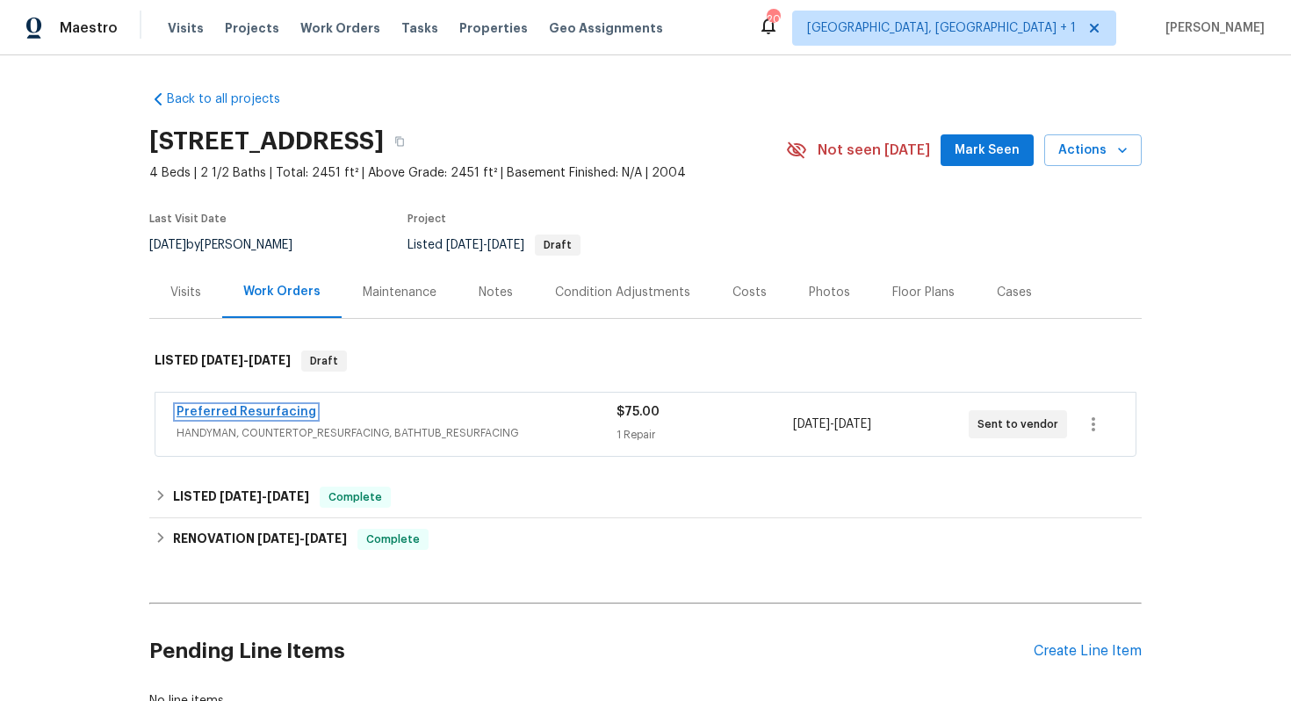
click at [253, 412] on link "Preferred Resurfacing" at bounding box center [247, 412] width 140 height 12
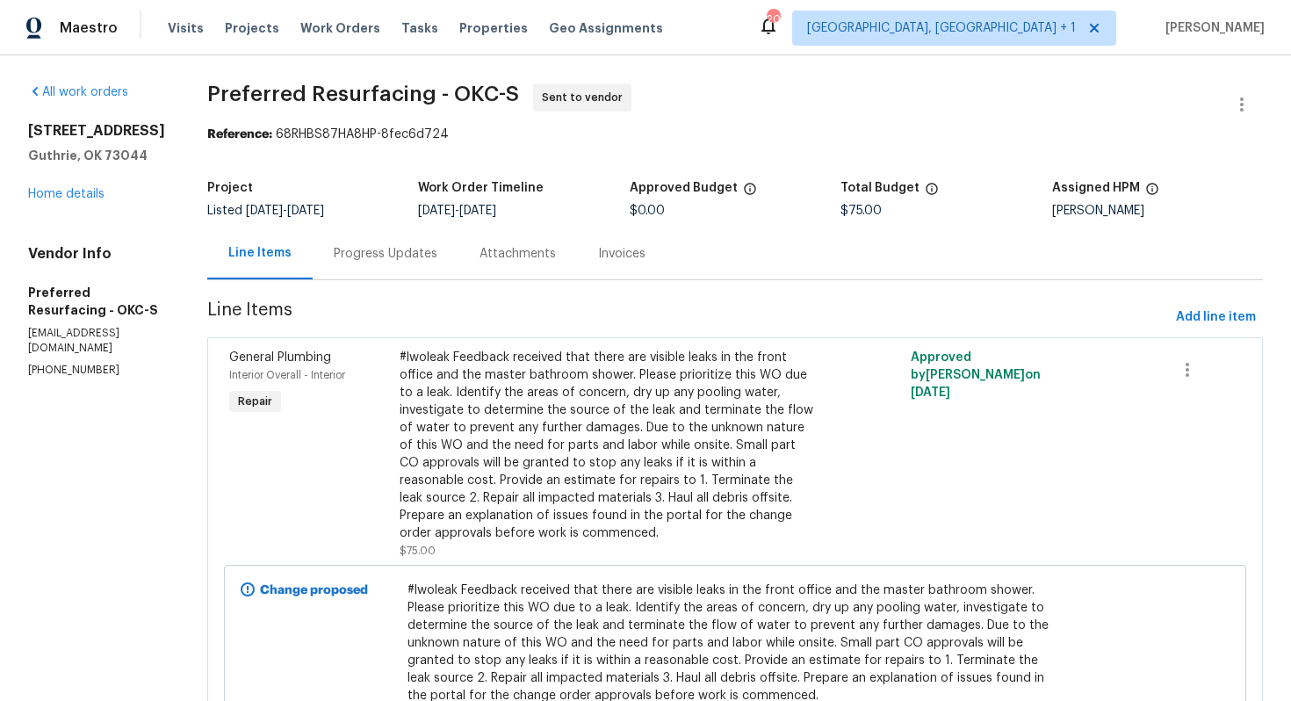
click at [396, 266] on div "Progress Updates" at bounding box center [386, 253] width 146 height 52
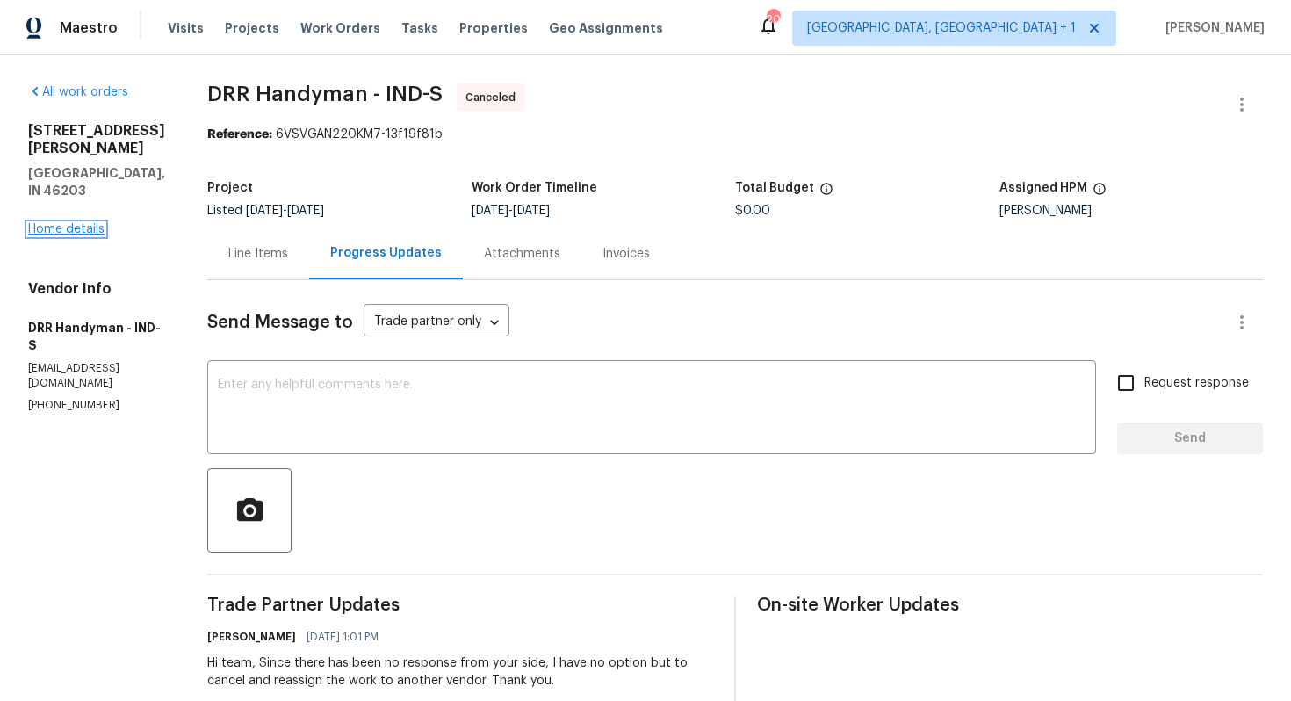
click at [66, 223] on link "Home details" at bounding box center [66, 229] width 76 height 12
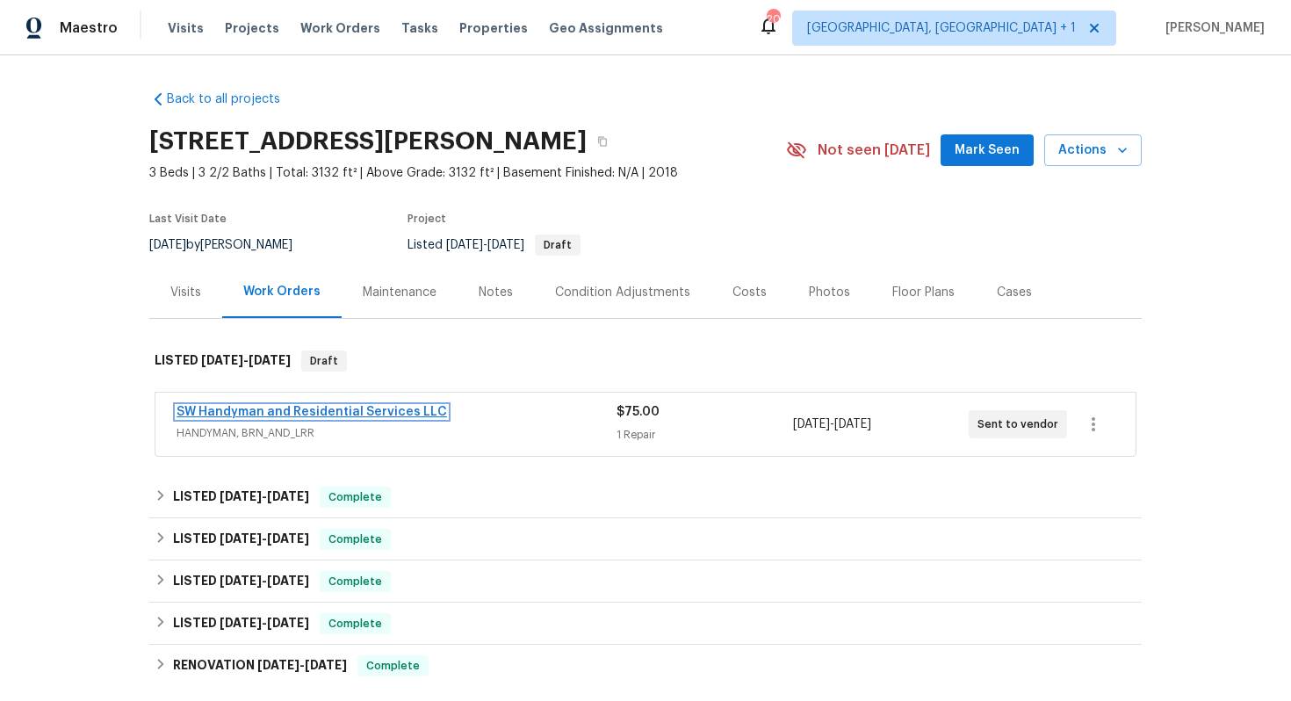
click at [371, 407] on link "SW Handyman and Residential Services LLC" at bounding box center [312, 412] width 270 height 12
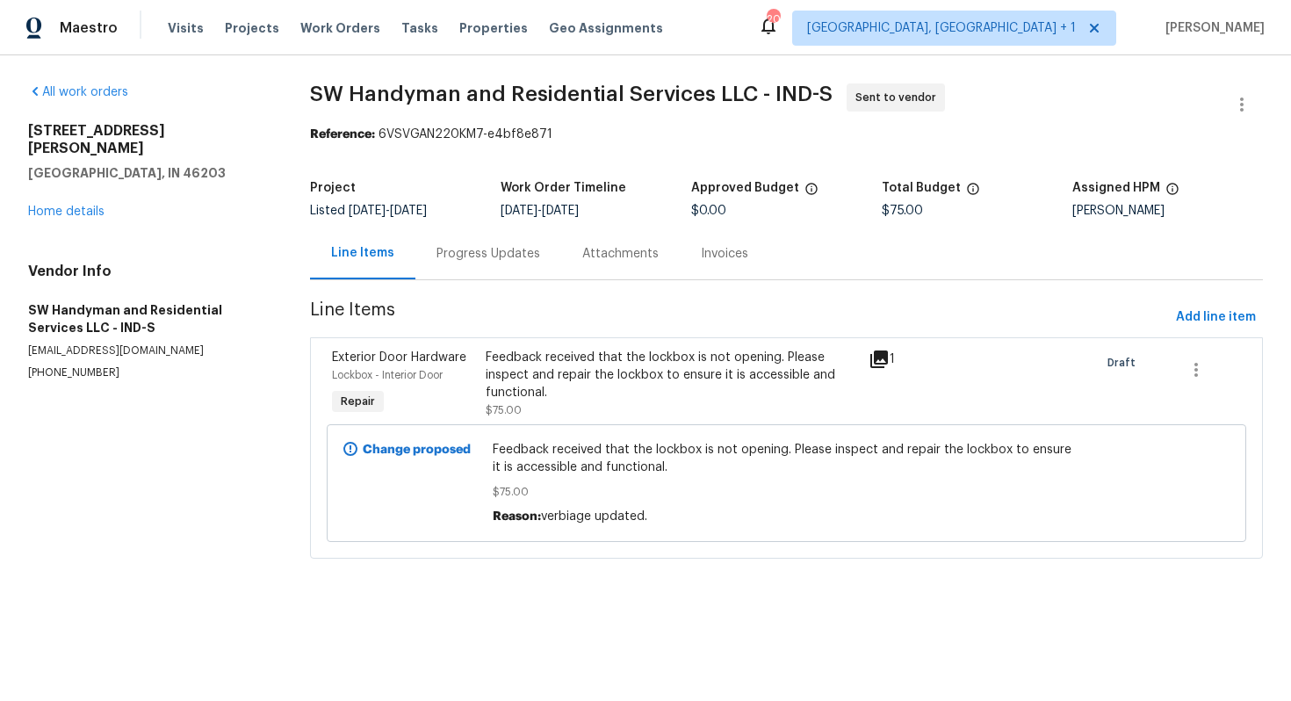
click at [509, 253] on div "Progress Updates" at bounding box center [488, 254] width 104 height 18
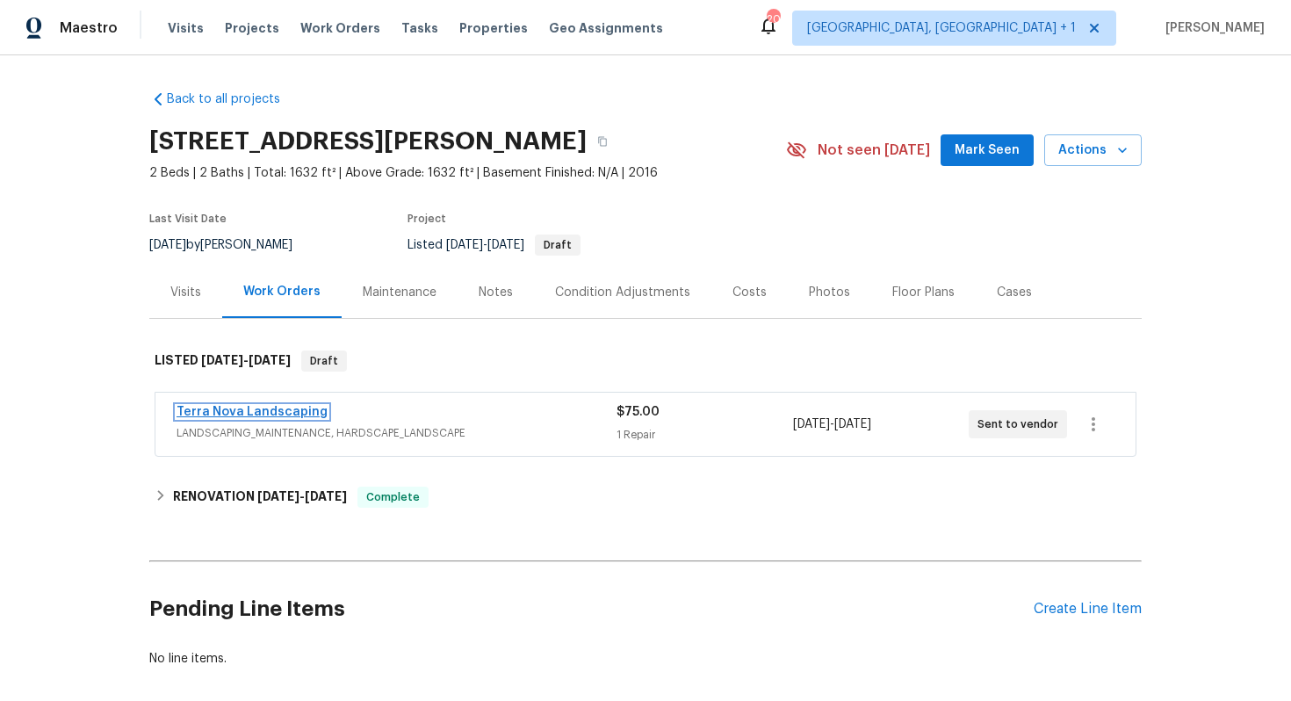
click at [234, 410] on link "Terra Nova Landscaping" at bounding box center [252, 412] width 151 height 12
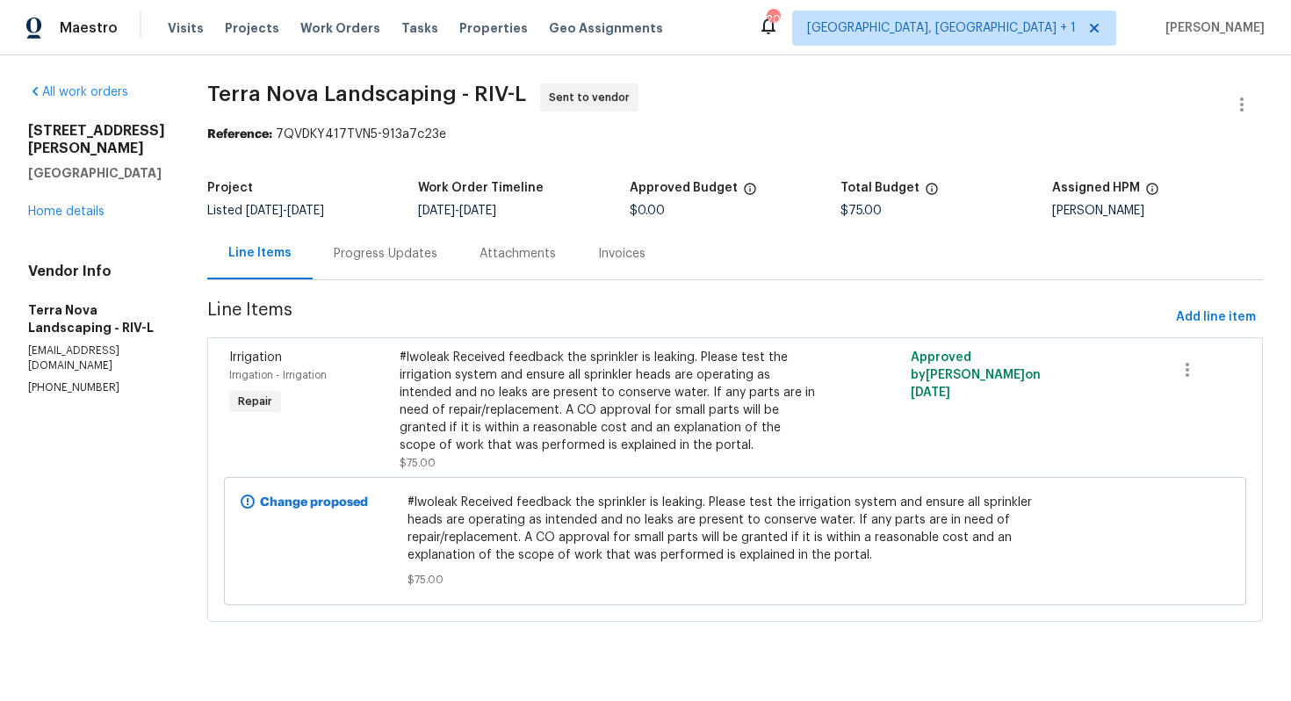
click at [333, 269] on div "Progress Updates" at bounding box center [386, 253] width 146 height 52
